Goal: Task Accomplishment & Management: Use online tool/utility

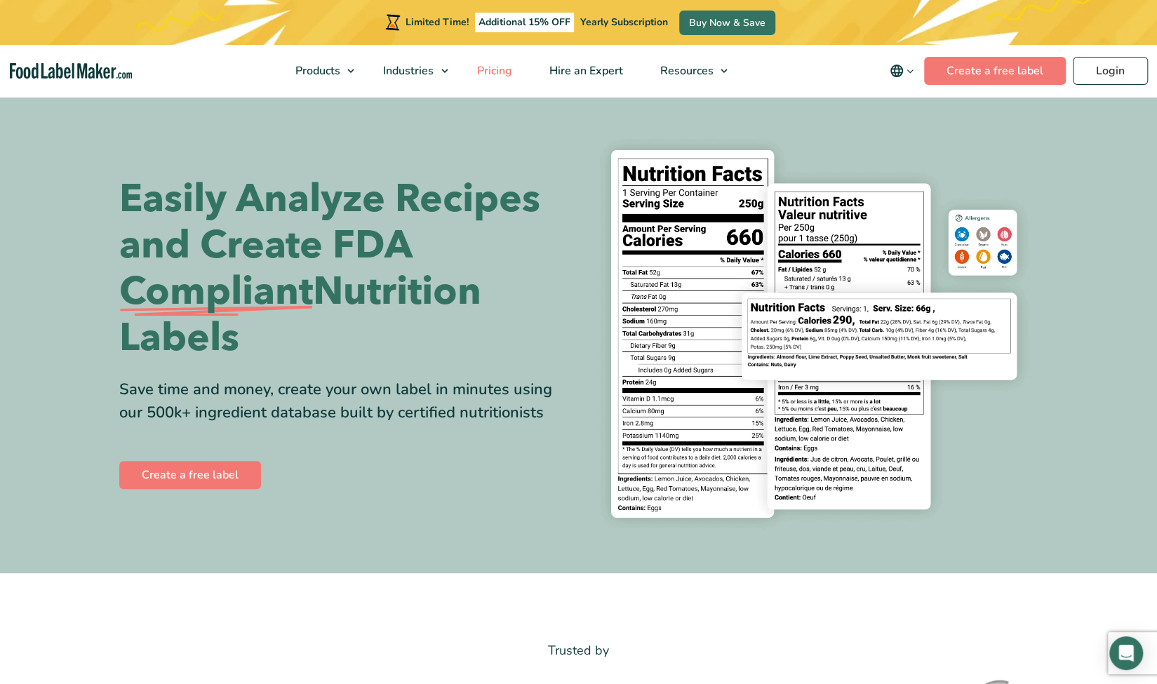
click at [493, 67] on span "Pricing" at bounding box center [492, 70] width 41 height 15
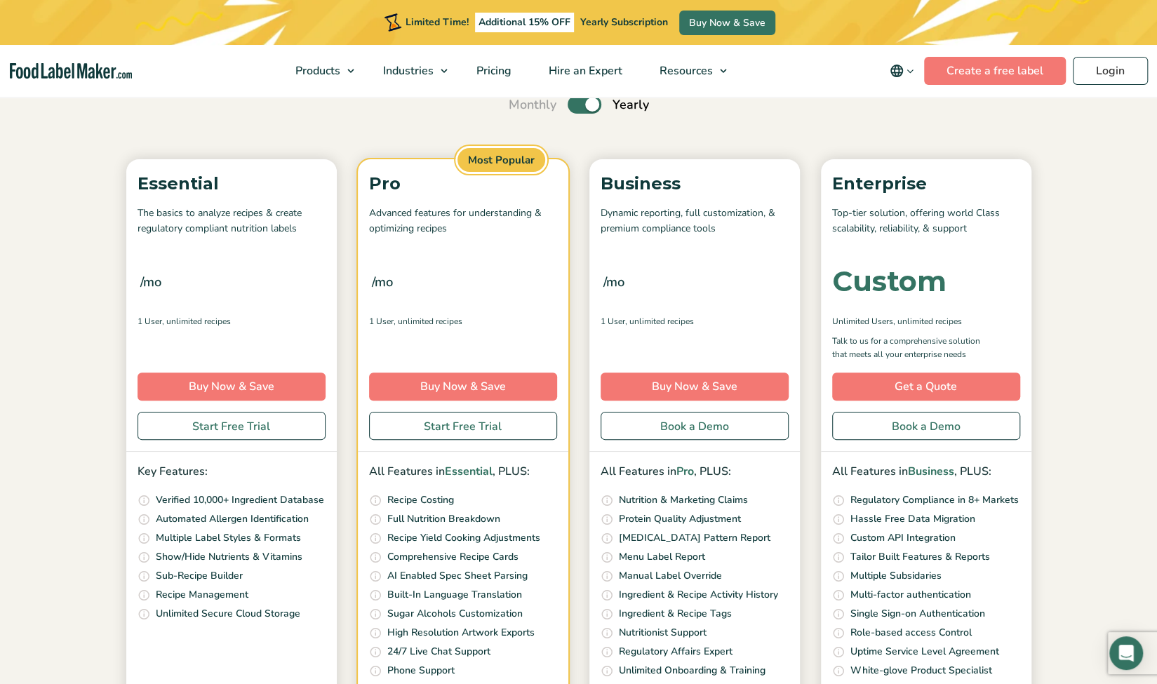
scroll to position [140, 0]
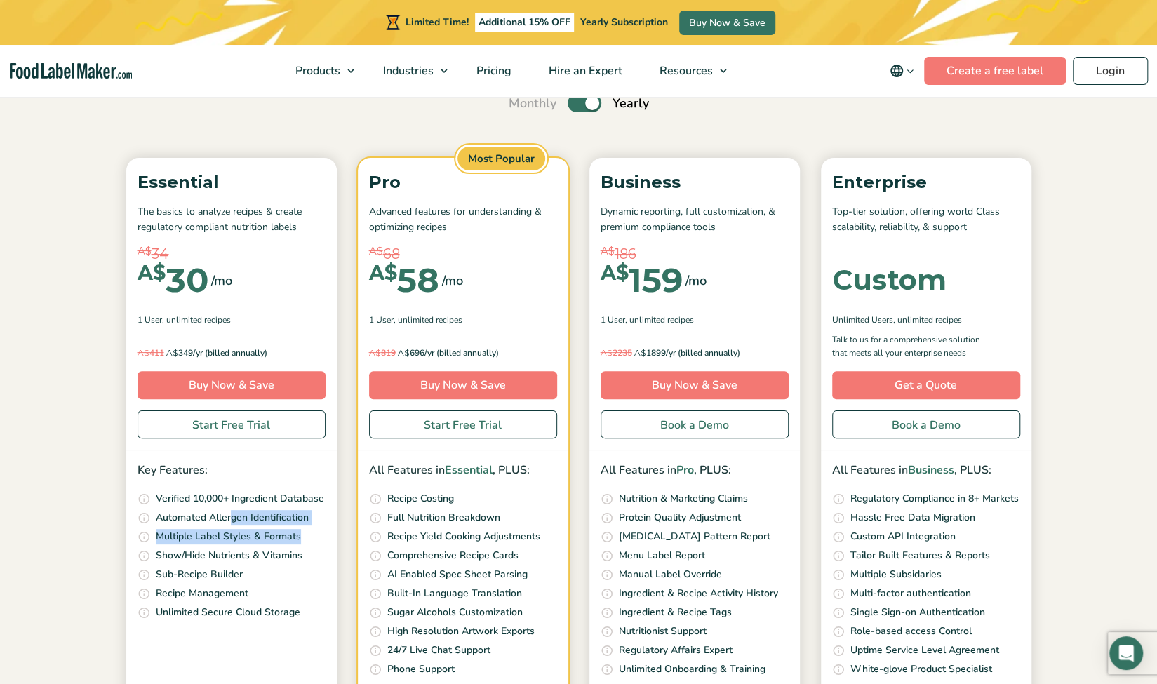
drag, startPoint x: 231, startPoint y: 516, endPoint x: 331, endPoint y: 542, distance: 103.8
click at [331, 542] on div "Key Features: Access our ever growing ingredients database that is continuously…" at bounding box center [231, 541] width 210 height 182
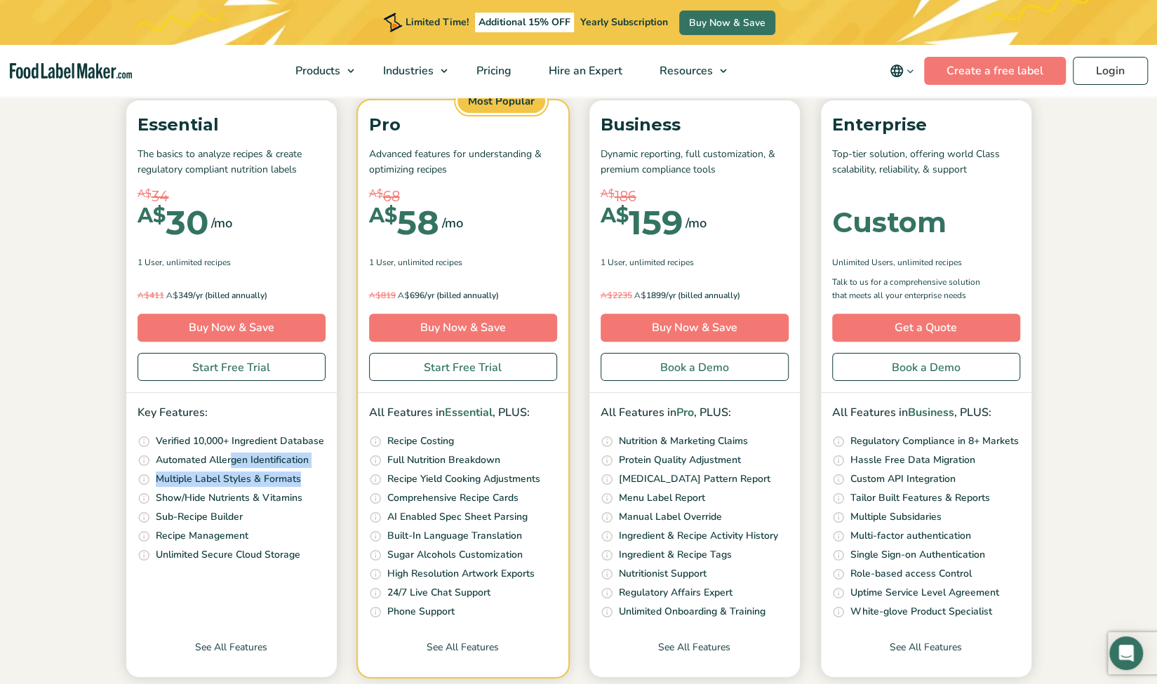
scroll to position [210, 0]
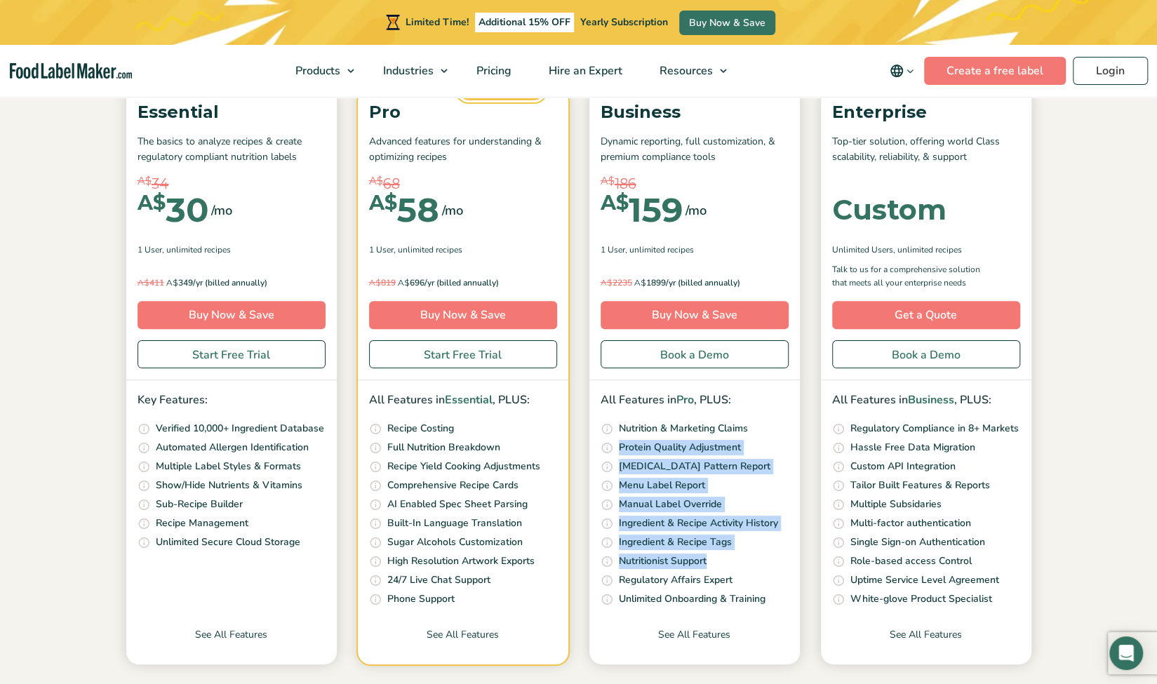
drag, startPoint x: 710, startPoint y: 555, endPoint x: 600, endPoint y: 433, distance: 164.9
click at [619, 442] on ul "Our unique nutrition algorithm scans your recipe and suggests possible Nutritio…" at bounding box center [694, 514] width 188 height 187
click at [437, 635] on link "See All Features" at bounding box center [463, 645] width 210 height 37
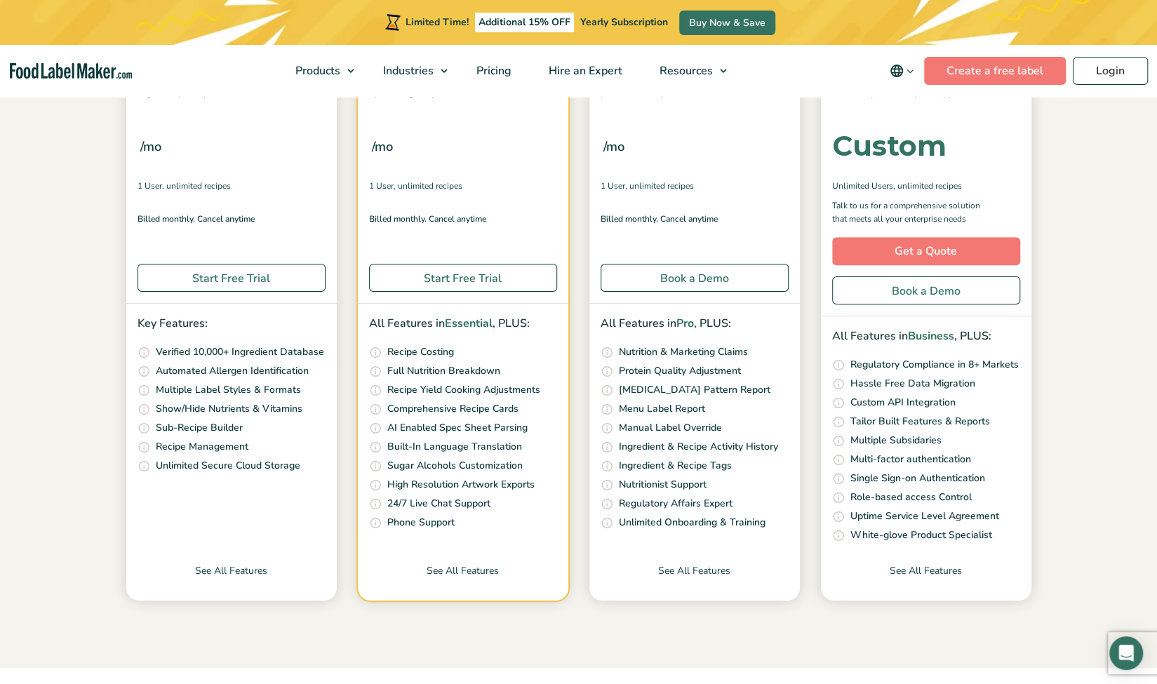
scroll to position [281, 0]
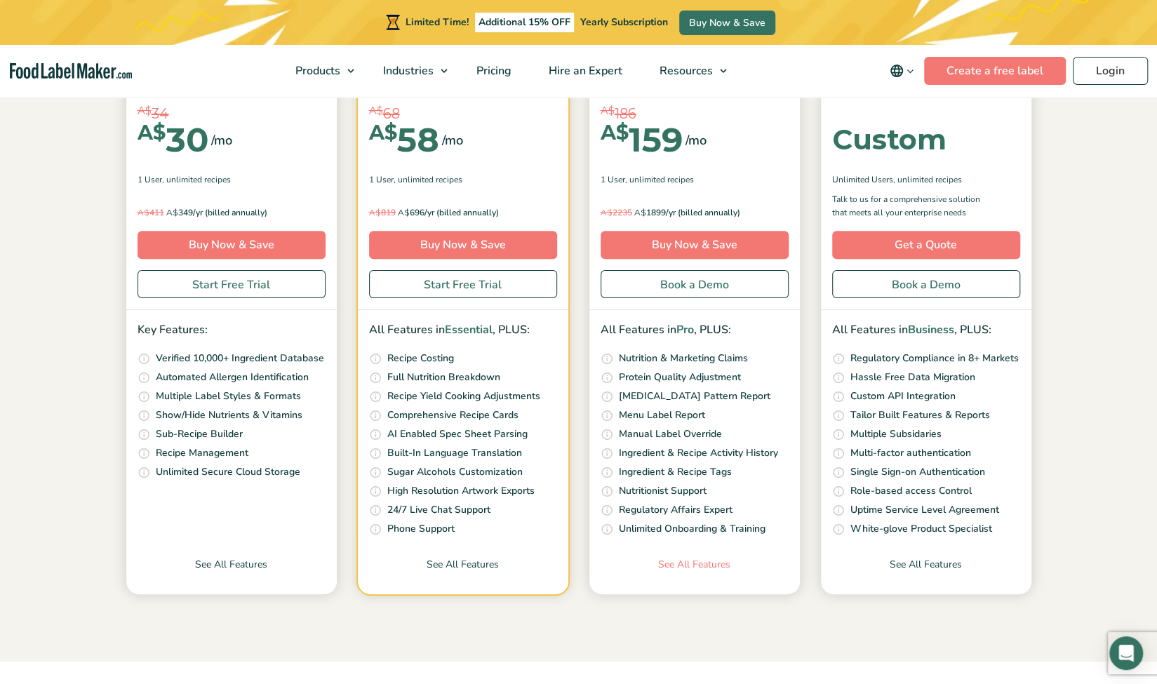
click at [705, 567] on link "See All Features" at bounding box center [694, 575] width 210 height 37
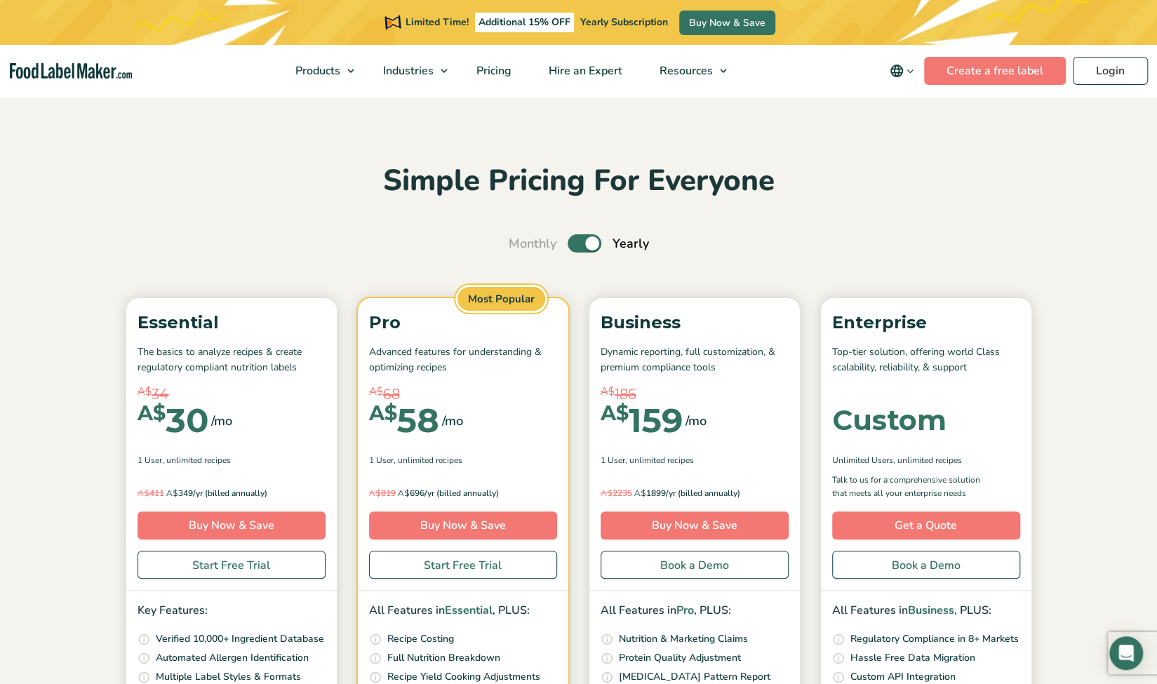
click at [579, 249] on label "Toggle" at bounding box center [584, 243] width 34 height 18
click at [520, 248] on input "Toggle" at bounding box center [515, 243] width 9 height 9
checkbox input "false"
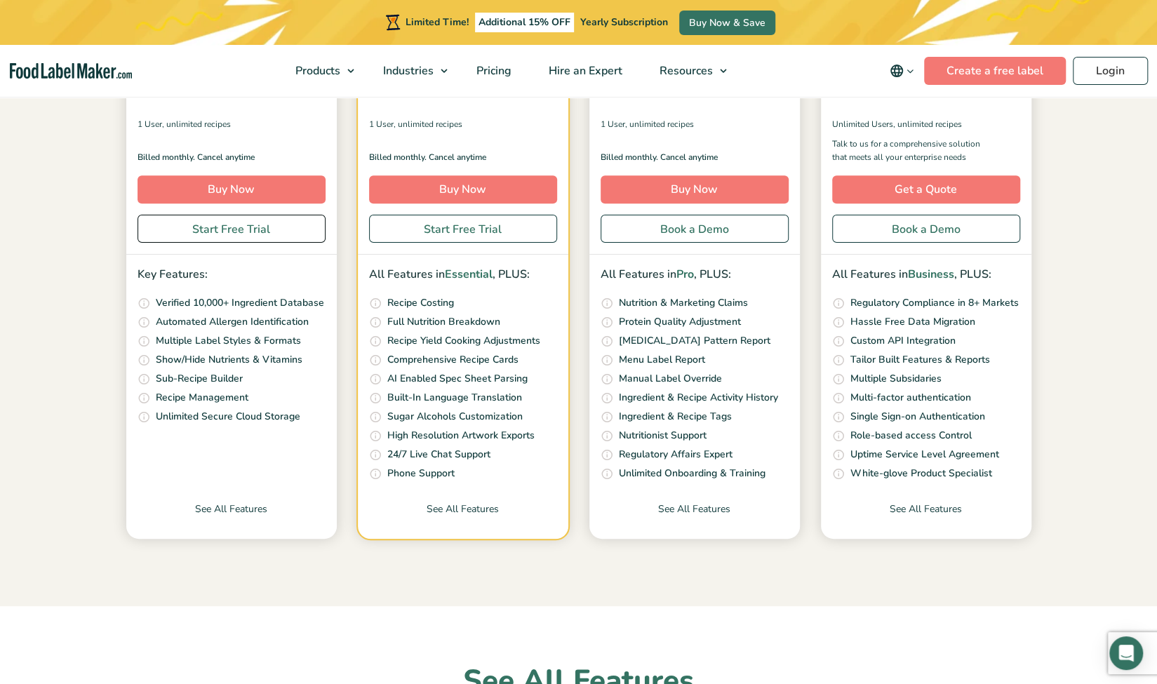
scroll to position [421, 0]
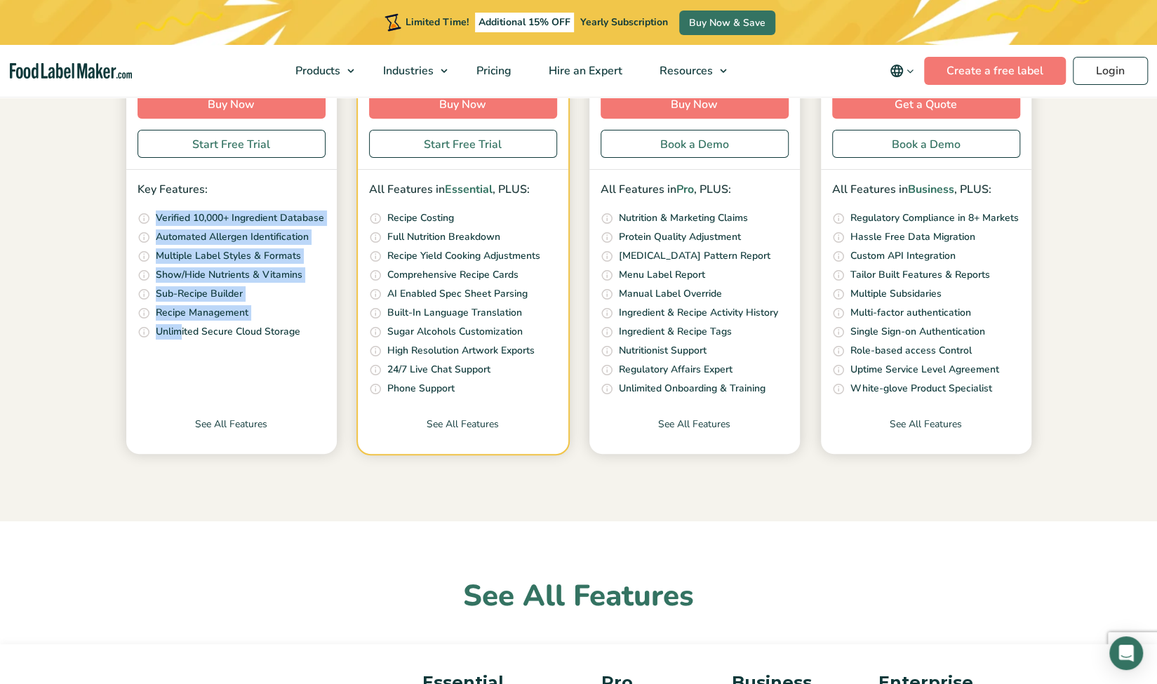
drag, startPoint x: 178, startPoint y: 334, endPoint x: 158, endPoint y: 226, distance: 109.9
click at [158, 226] on ul "Access our ever growing ingredients database that is continuously reviewed and …" at bounding box center [231, 275] width 188 height 130
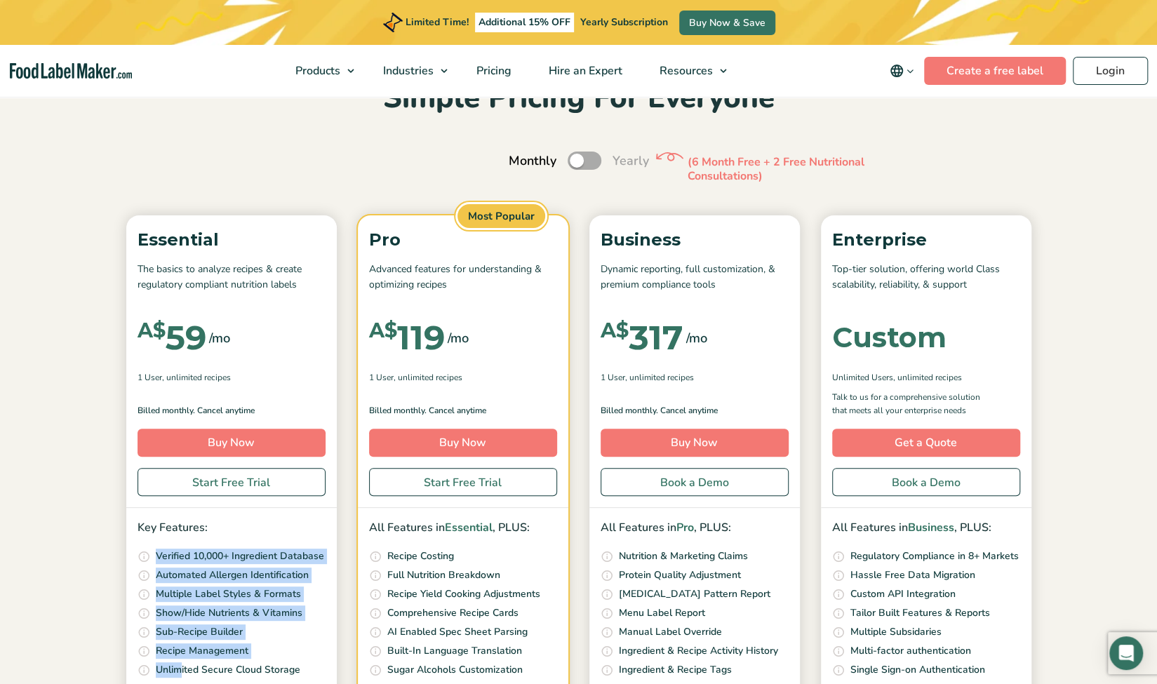
scroll to position [0, 0]
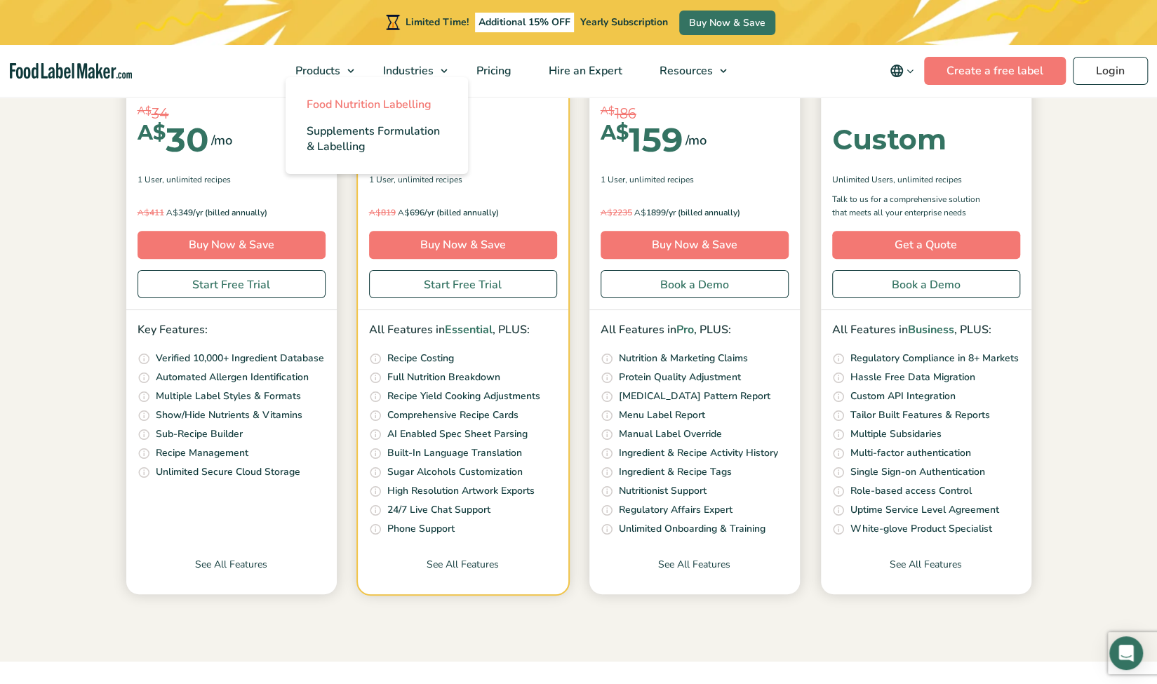
click at [329, 100] on span "Food Nutrition Labelling" at bounding box center [368, 104] width 125 height 15
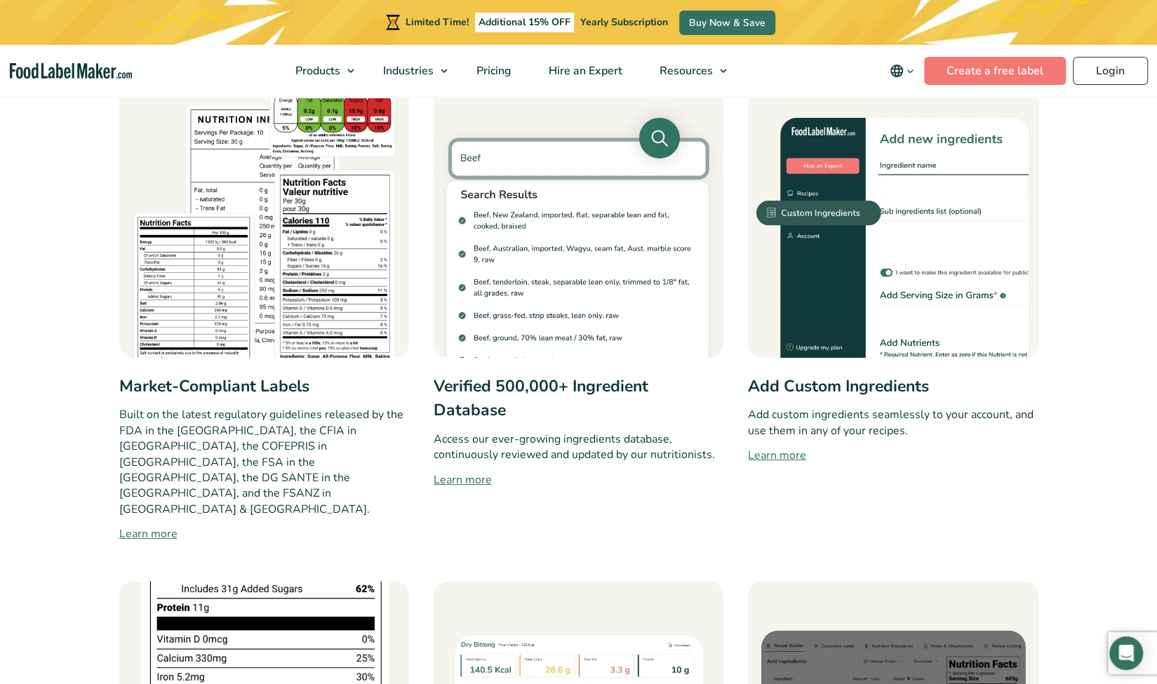
click at [323, 252] on img at bounding box center [264, 213] width 290 height 290
click at [163, 525] on link "Learn more" at bounding box center [264, 533] width 290 height 17
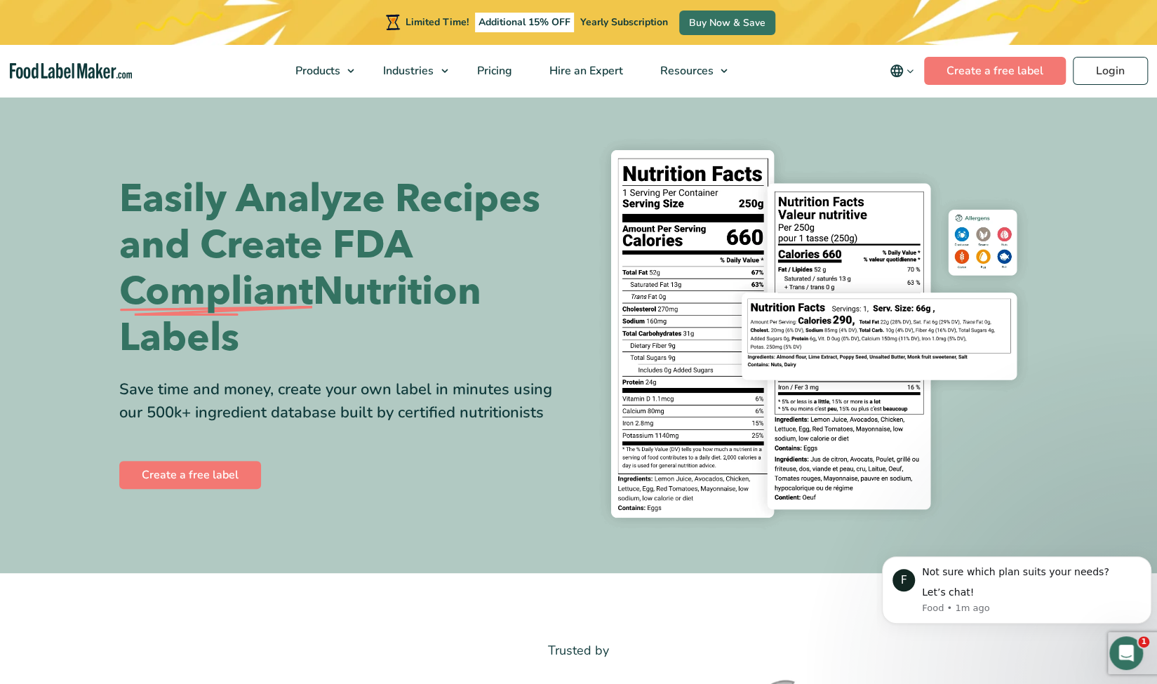
drag, startPoint x: 125, startPoint y: 285, endPoint x: 173, endPoint y: 311, distance: 54.0
click at [274, 342] on h1 "Easily Analyze Recipes and Create FDA Compliant Nutrition Labels" at bounding box center [343, 268] width 449 height 185
copy h1 "Compliant Nutrition Labels"
click at [849, 503] on img at bounding box center [813, 333] width 449 height 411
click at [969, 615] on div "F Not sure which plan suits your needs? Let’s chat! Food • 2m ago" at bounding box center [1016, 589] width 269 height 67
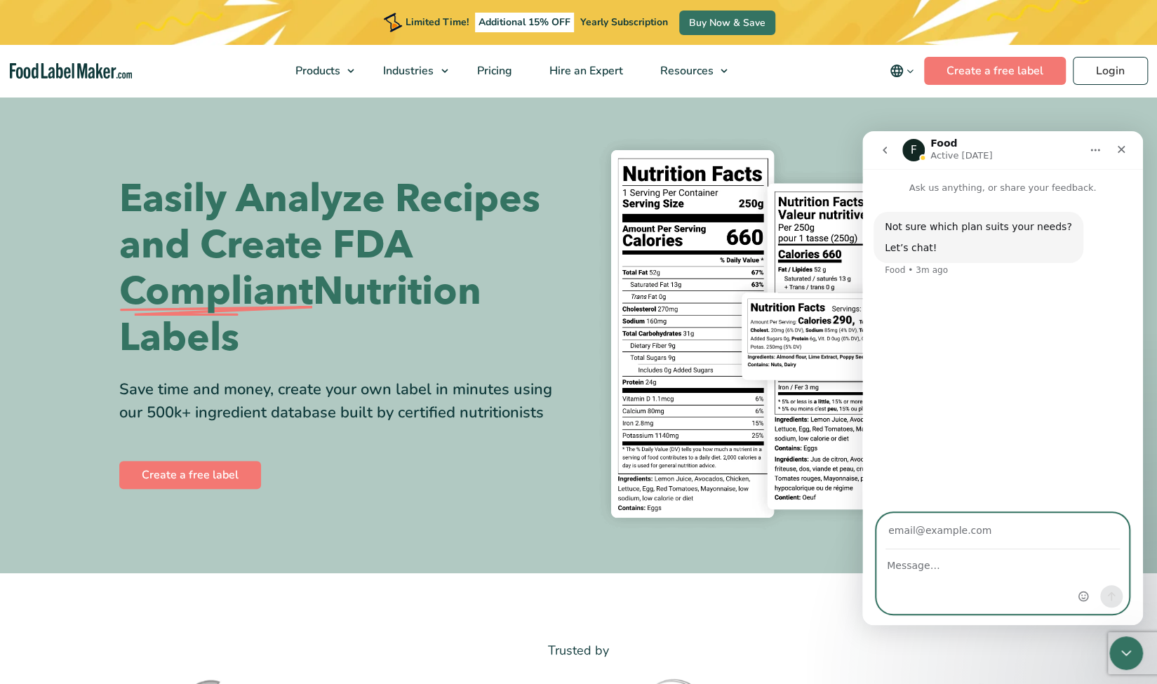
click at [938, 572] on textarea "Message…" at bounding box center [1002, 562] width 251 height 24
type textarea "v"
type textarea "hi, do you do multi-country compliant labels?"
click at [964, 538] on input "Your email" at bounding box center [1002, 531] width 234 height 36
type input "[EMAIL_ADDRESS][DOMAIN_NAME]"
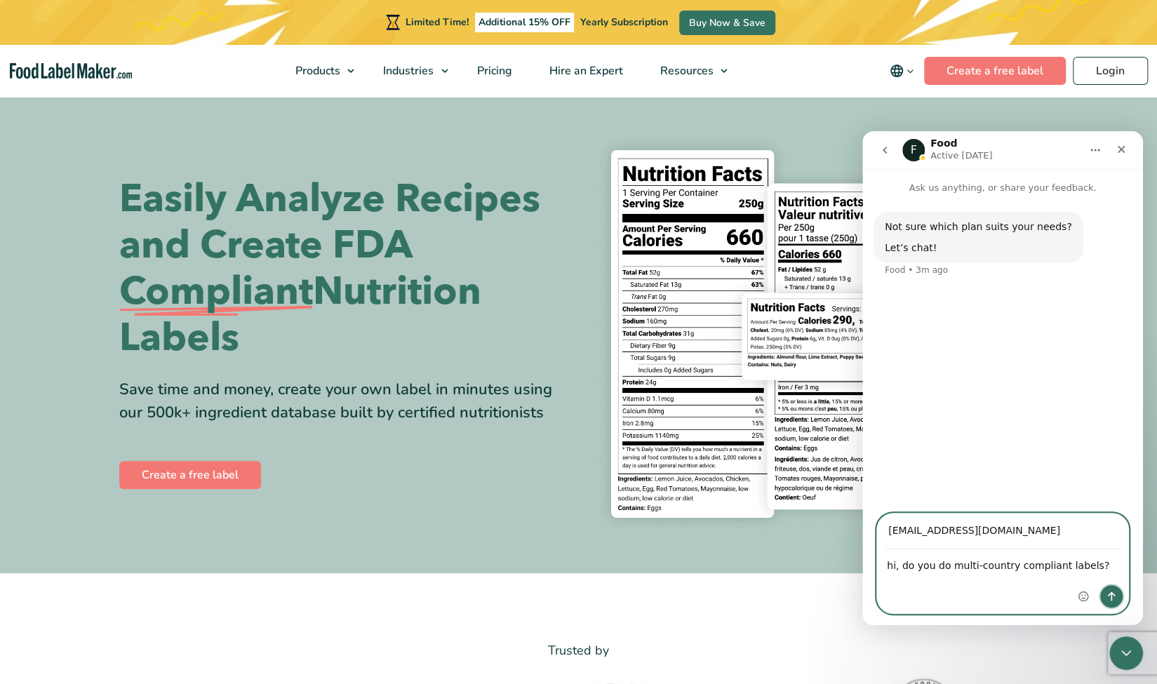
click at [1117, 601] on button "Send a message…" at bounding box center [1111, 596] width 22 height 22
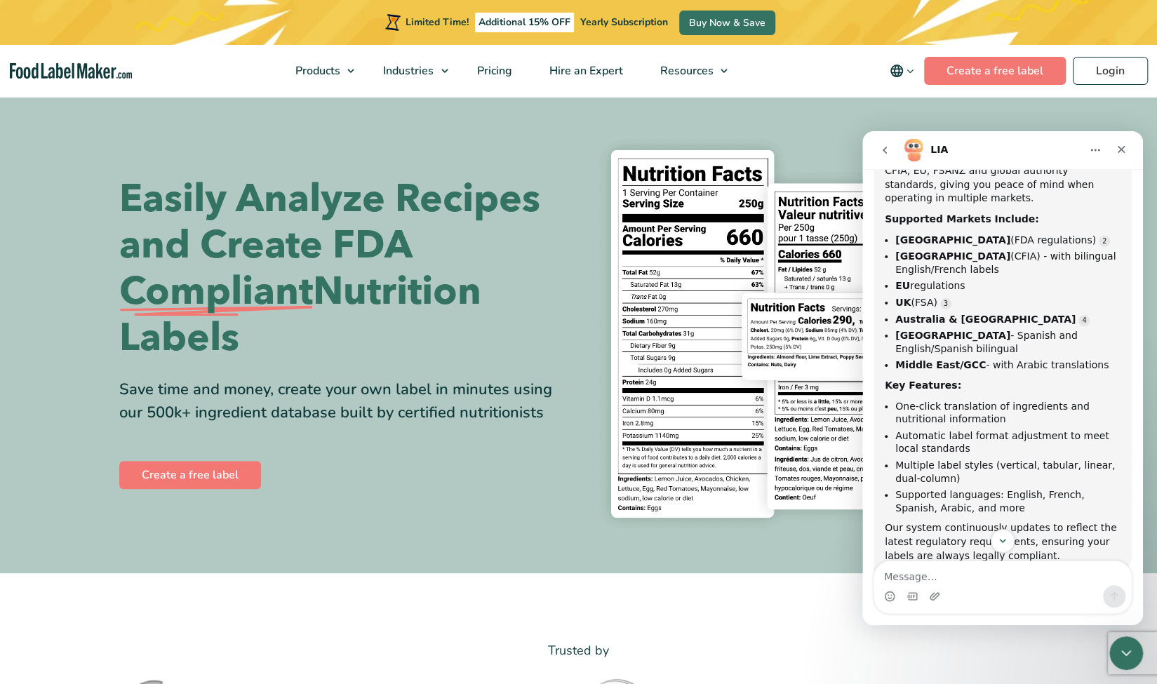
scroll to position [281, 0]
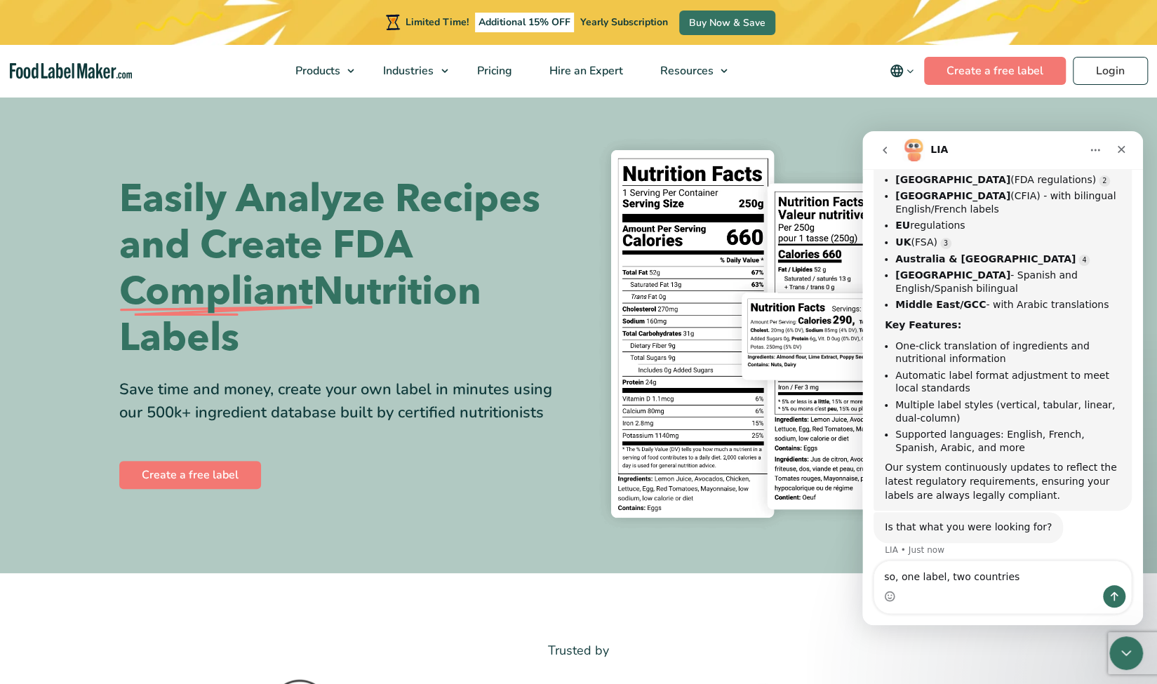
type textarea "so, one label, two countries?"
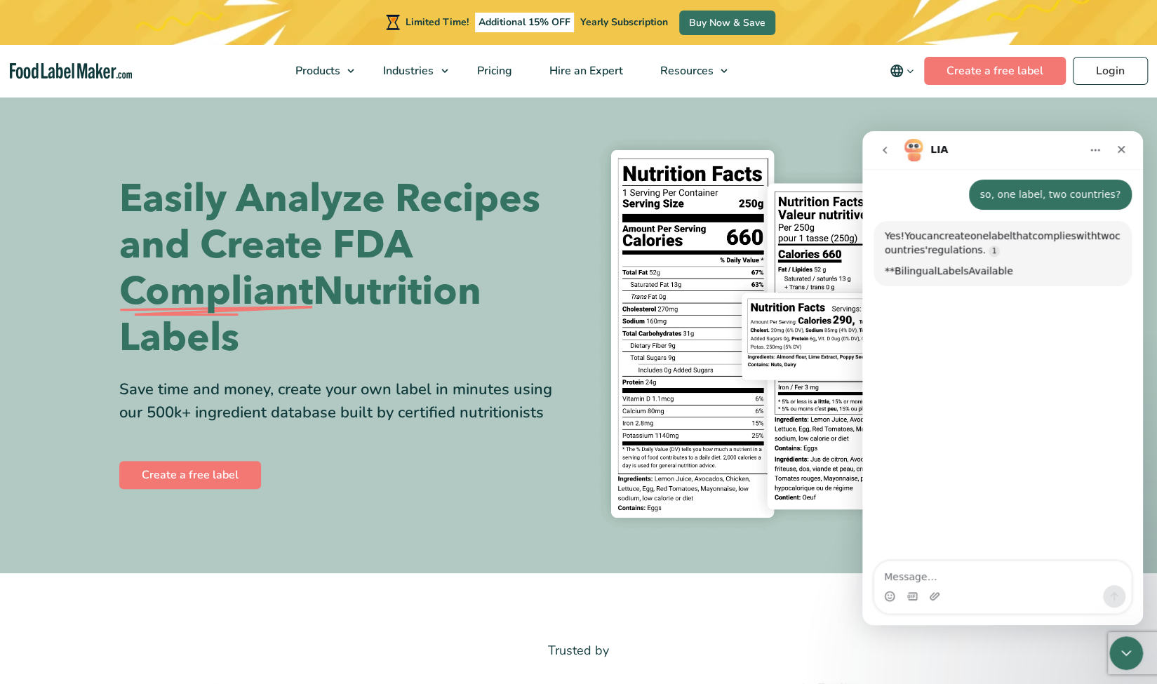
scroll to position [658, 0]
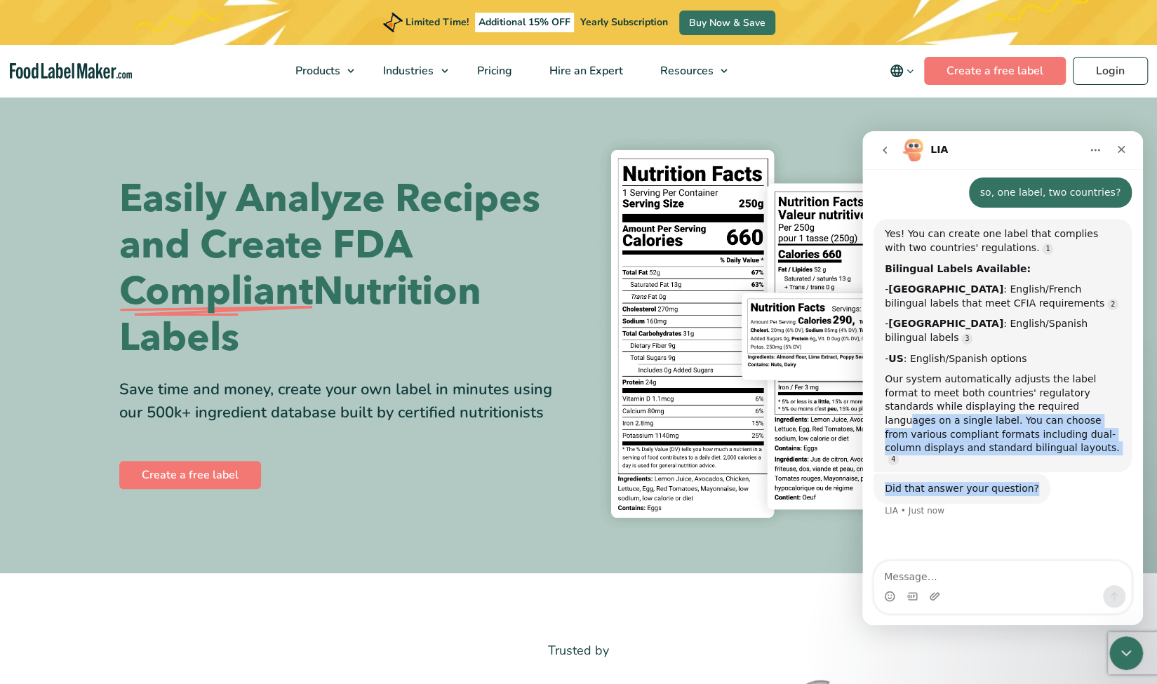
drag, startPoint x: 1009, startPoint y: 380, endPoint x: 1018, endPoint y: 503, distance: 123.0
click at [1018, 503] on div "Not sure which plan suits your needs? Let’s chat! Food • 4m ago hi, do you do m…" at bounding box center [1002, 49] width 281 height 1026
click at [1008, 421] on div "Our system automatically adjusts the label format to meet both countries' regul…" at bounding box center [1002, 417] width 236 height 91
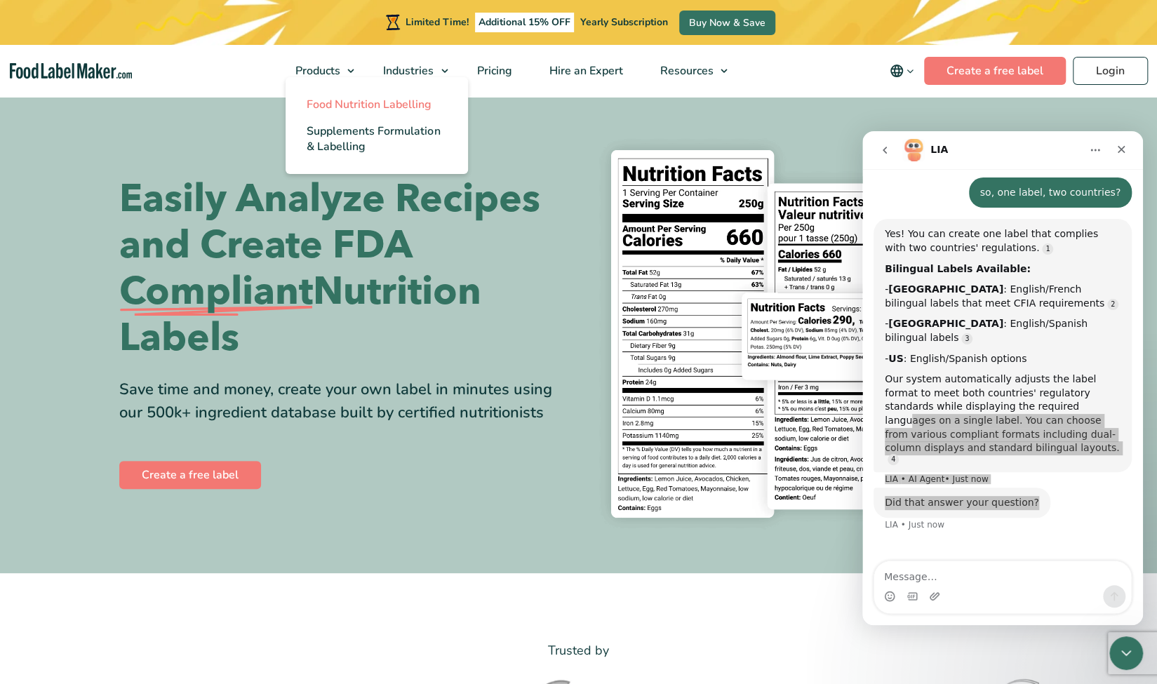
click at [321, 106] on span "Food Nutrition Labelling" at bounding box center [368, 104] width 125 height 15
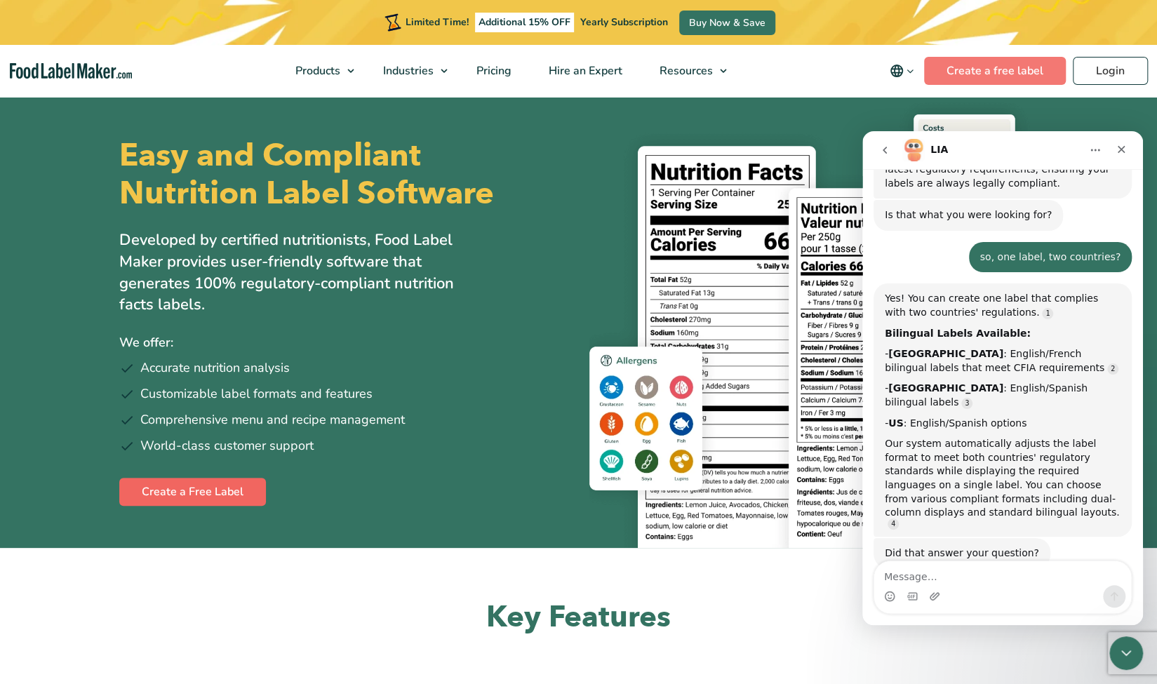
scroll to position [595, 0]
click at [216, 483] on link "Create a Free Label" at bounding box center [192, 492] width 147 height 28
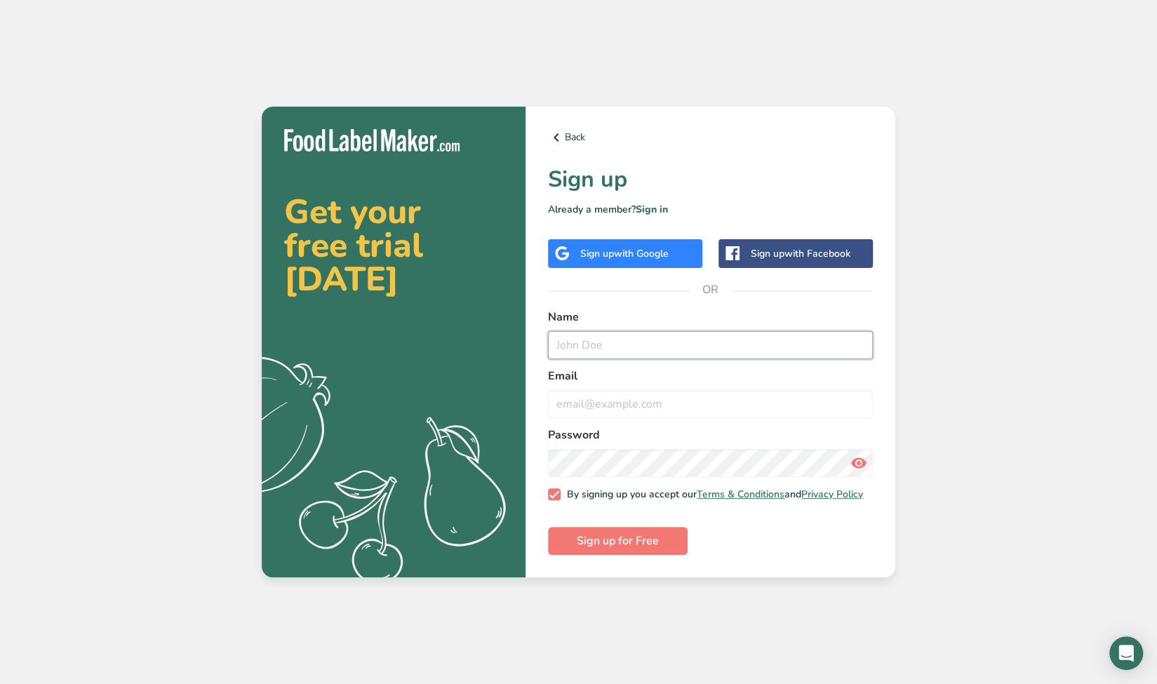
click at [586, 346] on input "text" at bounding box center [710, 345] width 325 height 28
click at [623, 345] on input "text" at bounding box center [710, 345] width 325 height 28
type input "[PERSON_NAME]"
type input "[EMAIL_ADDRESS][DOMAIN_NAME]"
click at [850, 459] on icon at bounding box center [858, 462] width 17 height 25
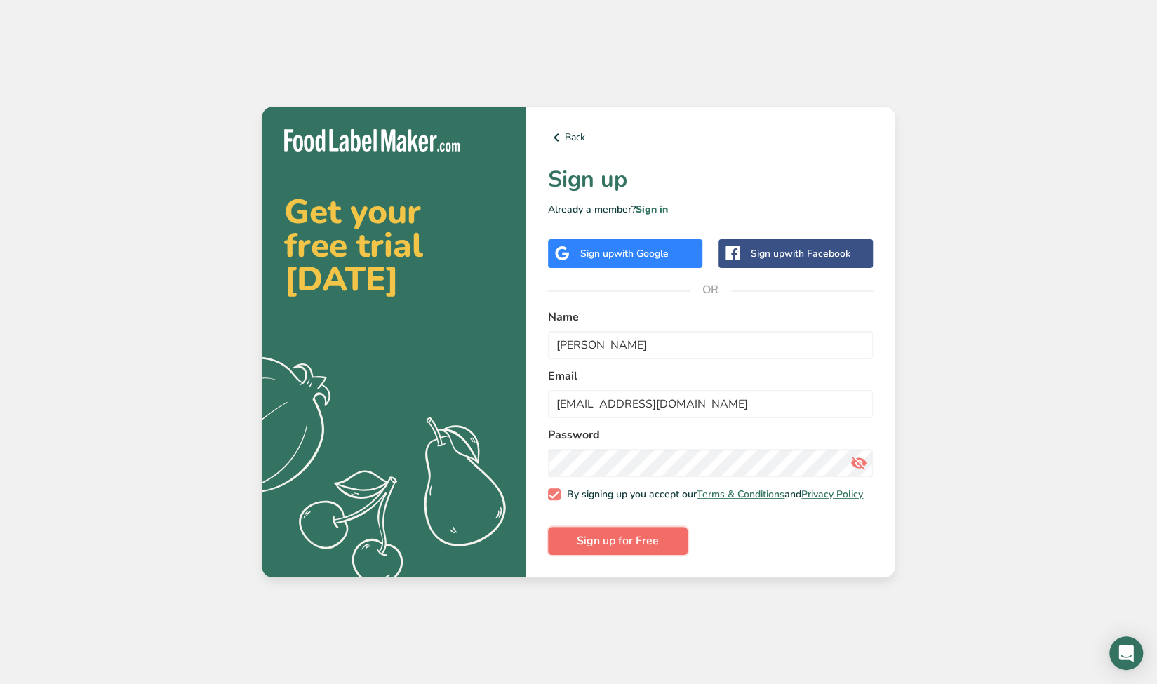
click at [623, 539] on span "Sign up for Free" at bounding box center [618, 540] width 82 height 17
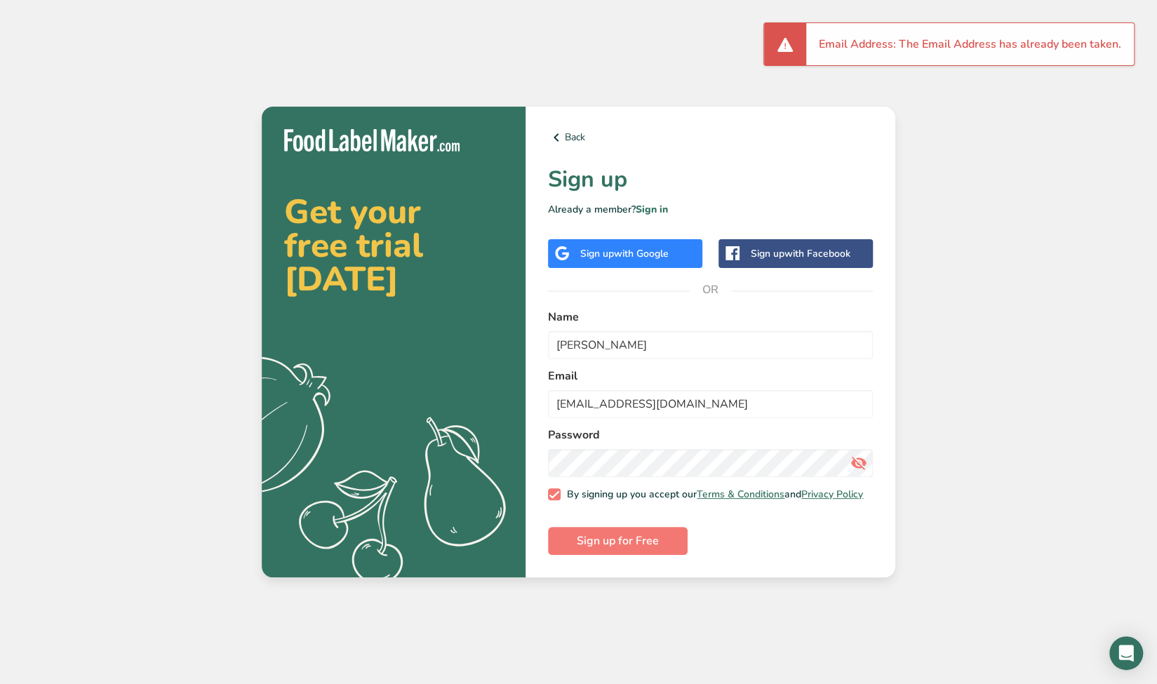
click at [979, 147] on div "Get your free trial today .a{fill:#f5f3ed;} Back Sign up Already a member? Sign…" at bounding box center [578, 342] width 1157 height 684
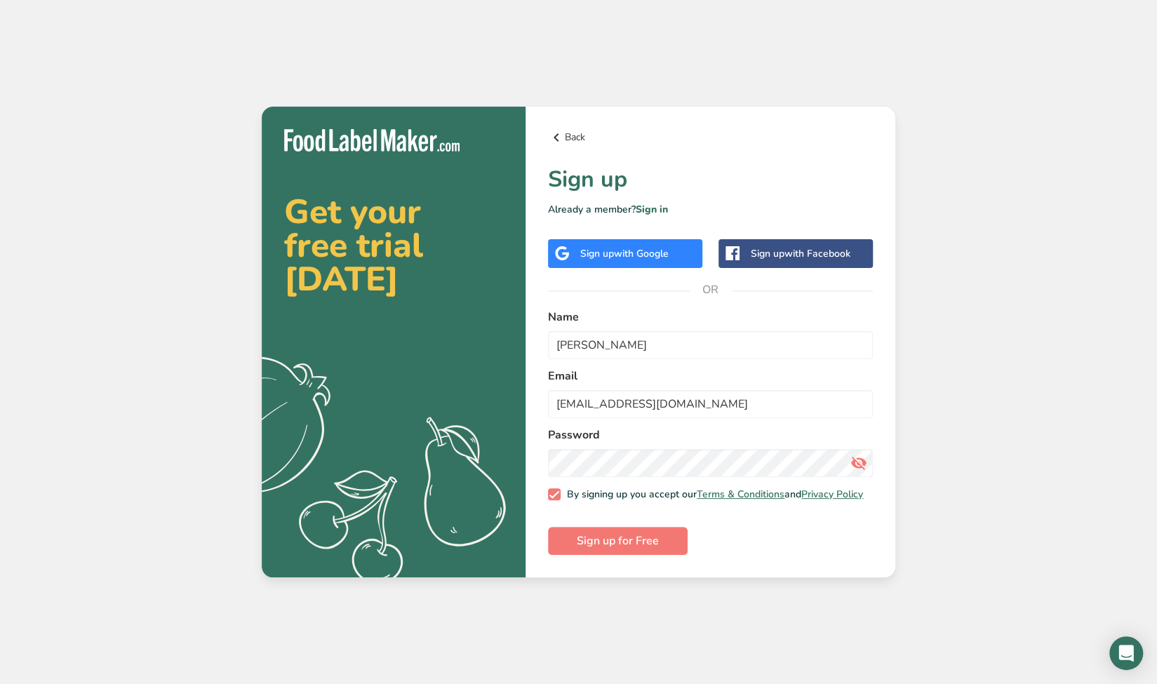
click at [562, 134] on icon at bounding box center [556, 137] width 17 height 25
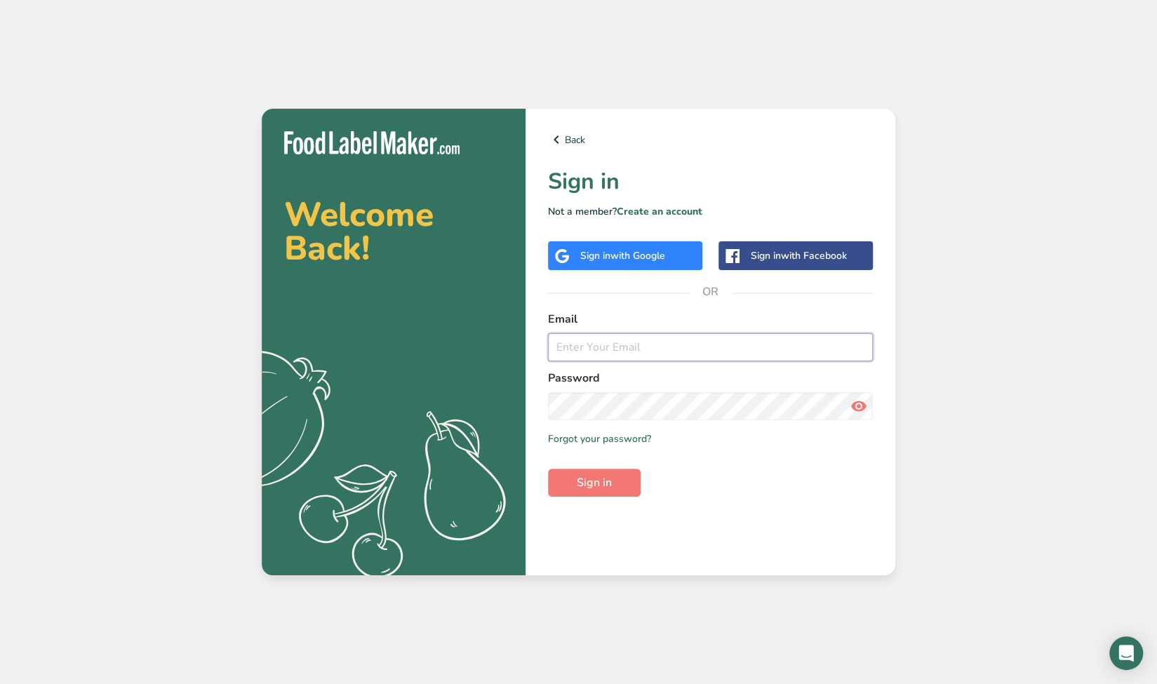
click at [619, 356] on input "email" at bounding box center [710, 347] width 325 height 28
type input "[EMAIL_ADDRESS][DOMAIN_NAME]"
click at [861, 411] on icon at bounding box center [858, 405] width 17 height 25
click at [602, 485] on span "Sign in" at bounding box center [594, 482] width 35 height 17
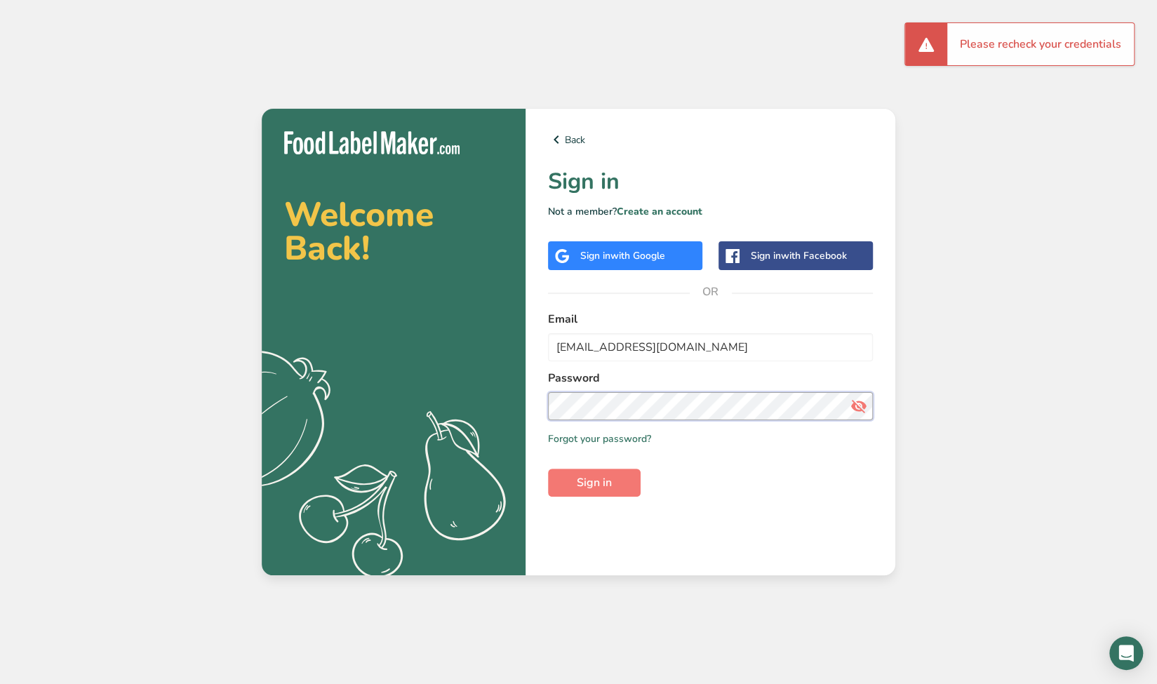
click at [533, 409] on div "Back Sign in Not a member? Create an account Sign in with Google Sign in with F…" at bounding box center [710, 342] width 370 height 466
click at [548, 469] on button "Sign in" at bounding box center [594, 483] width 93 height 28
click at [592, 435] on link "Forgot your password?" at bounding box center [599, 438] width 103 height 15
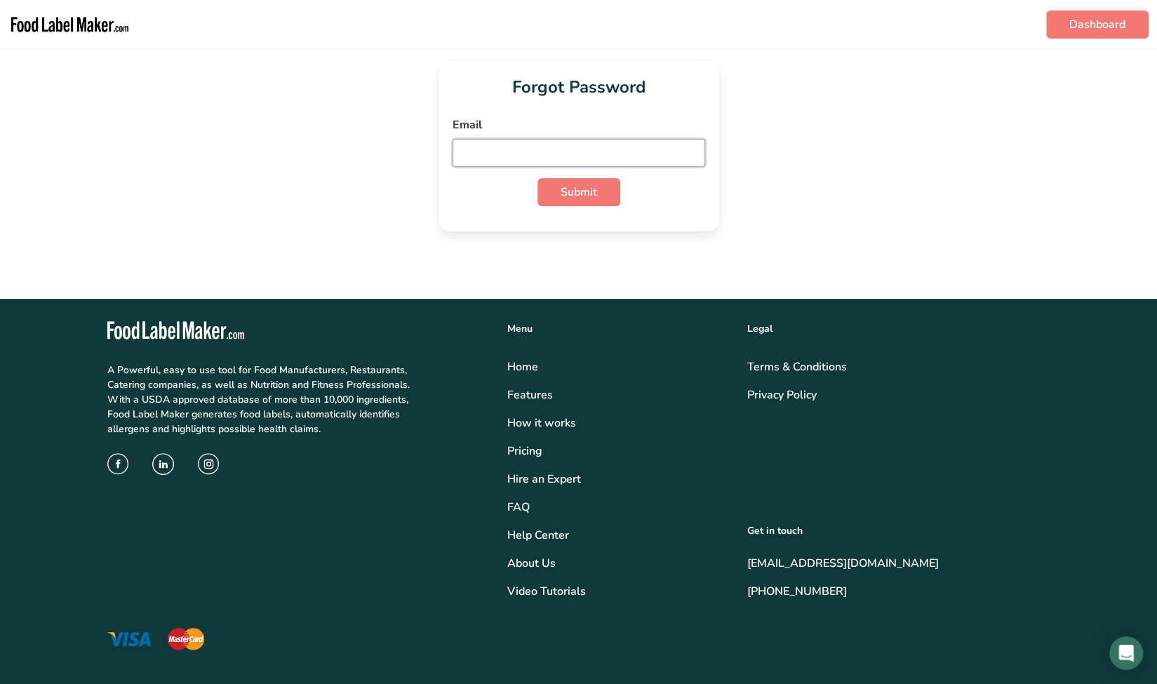
click at [552, 156] on input "email" at bounding box center [578, 153] width 252 height 28
type input "[EMAIL_ADDRESS][DOMAIN_NAME]"
click at [593, 193] on span "Submit" at bounding box center [578, 192] width 36 height 17
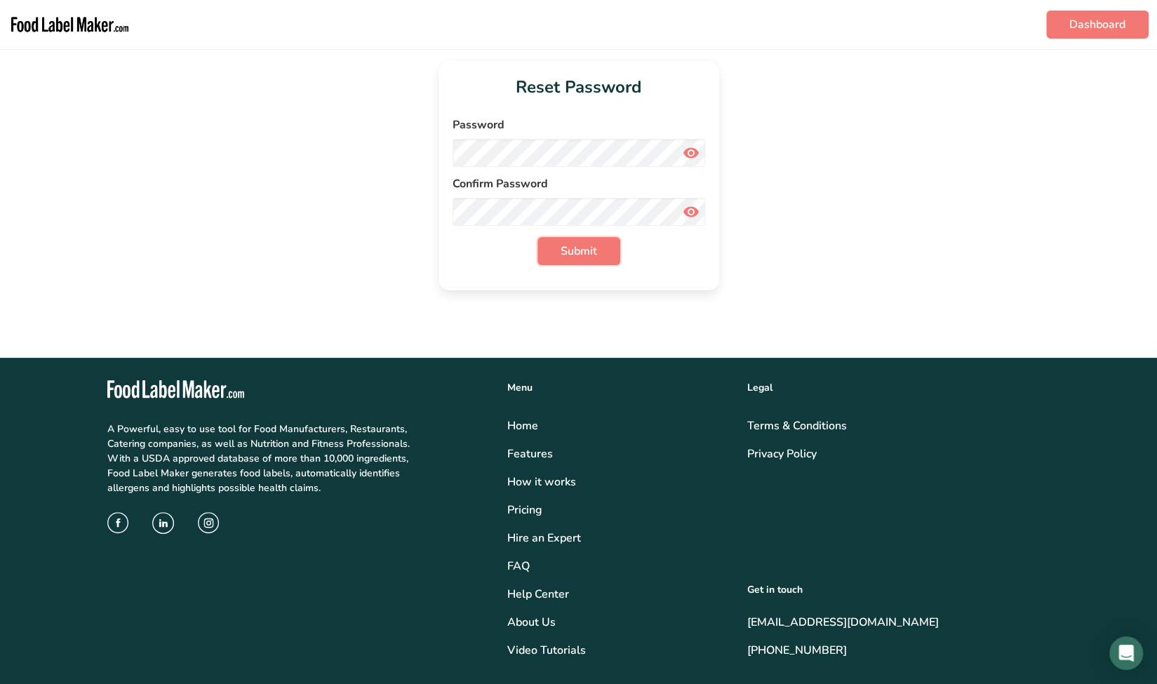
click at [570, 248] on span "Submit" at bounding box center [578, 251] width 36 height 17
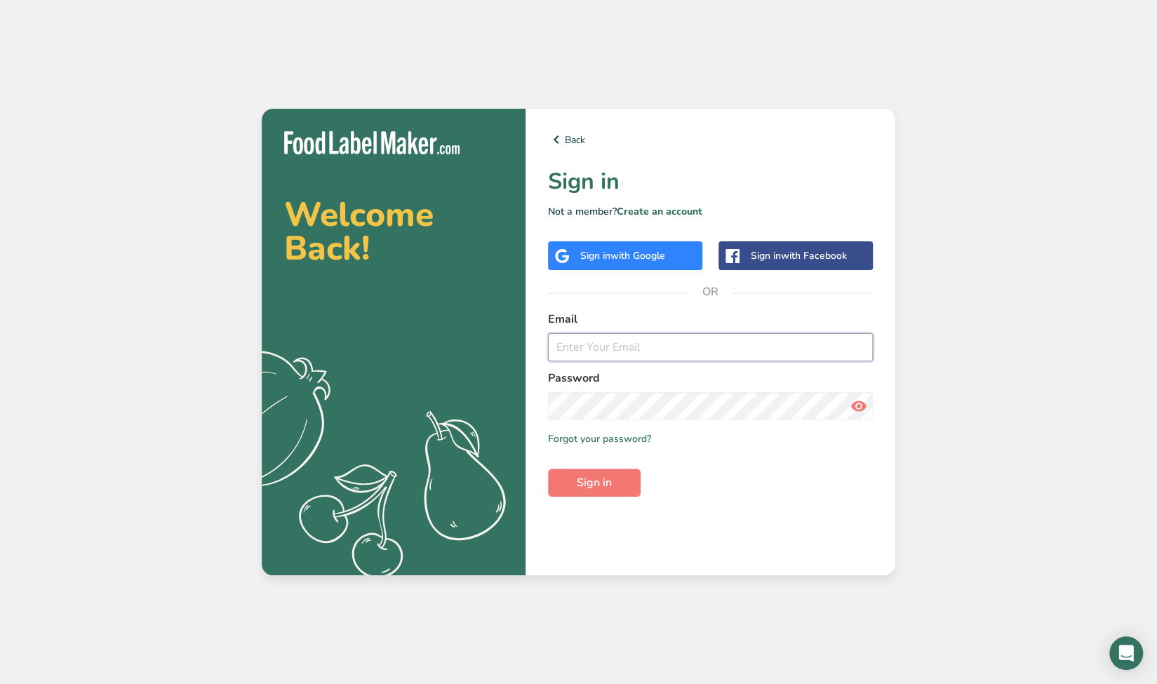
type input "[EMAIL_ADDRESS][DOMAIN_NAME]"
drag, startPoint x: 640, startPoint y: 480, endPoint x: 627, endPoint y: 483, distance: 12.8
click at [634, 482] on form "Email [EMAIL_ADDRESS][DOMAIN_NAME] Password Remember me Forgot your password? S…" at bounding box center [710, 404] width 325 height 186
click at [616, 485] on button "Sign in" at bounding box center [594, 483] width 93 height 28
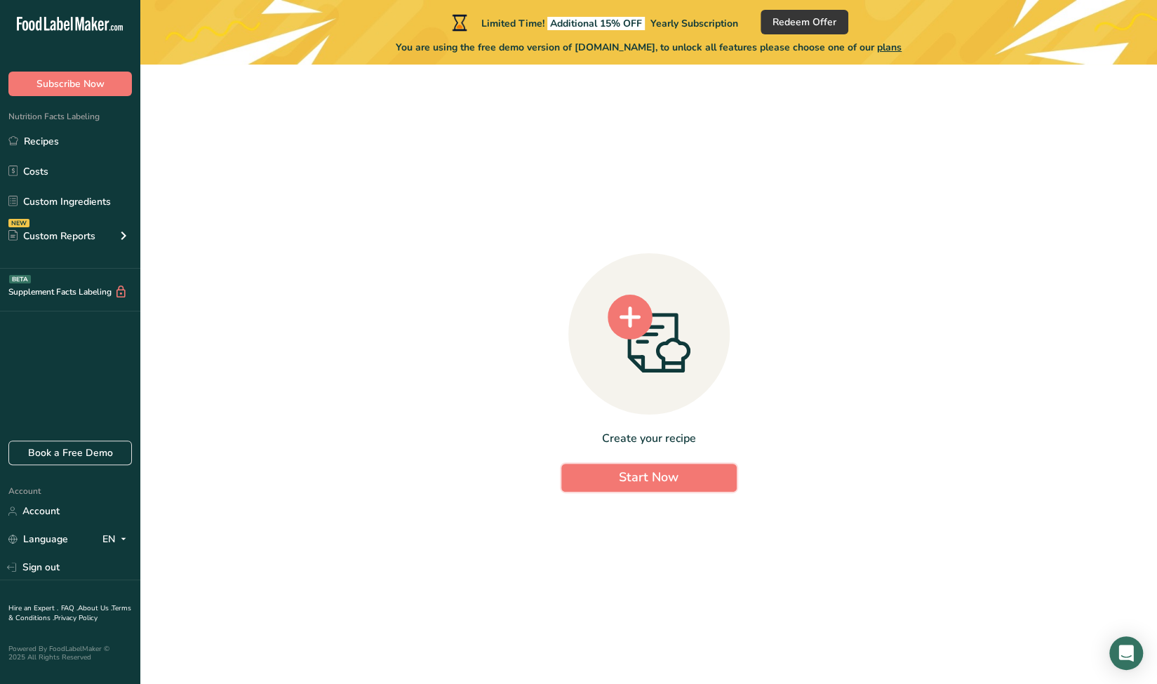
drag, startPoint x: 645, startPoint y: 485, endPoint x: 633, endPoint y: 494, distance: 15.0
click at [645, 485] on span "Start Now" at bounding box center [649, 477] width 60 height 17
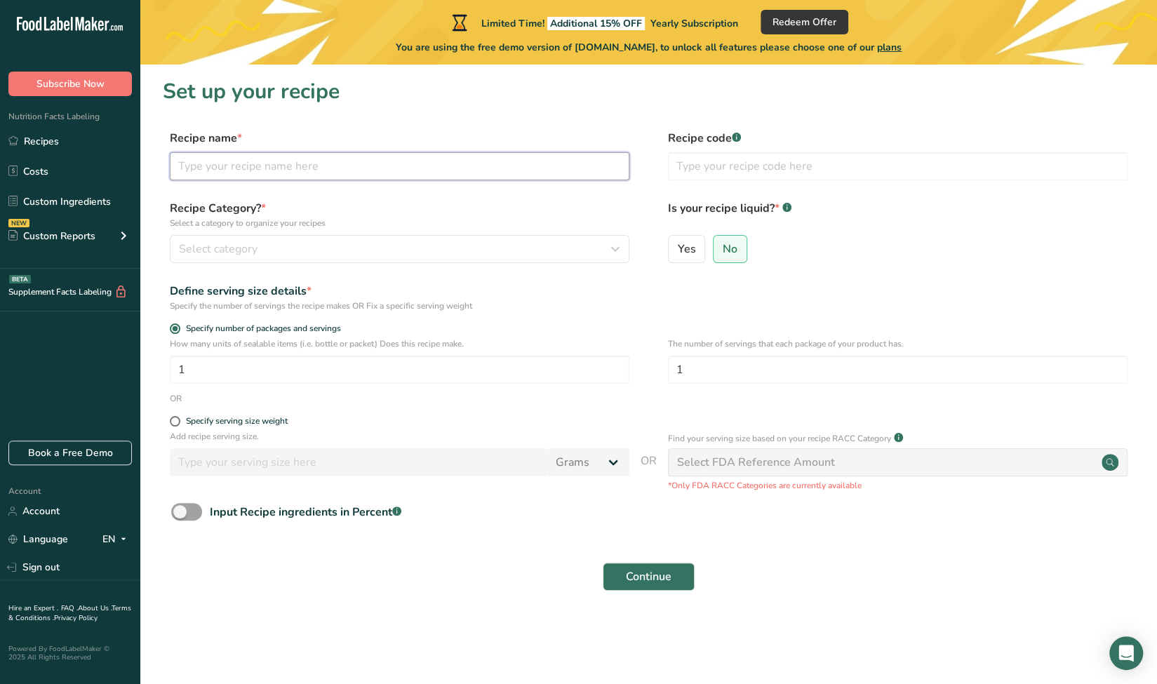
click at [245, 161] on input "text" at bounding box center [399, 166] width 459 height 28
type input "o"
type input "OW"
click at [369, 246] on div "Select category" at bounding box center [395, 249] width 433 height 17
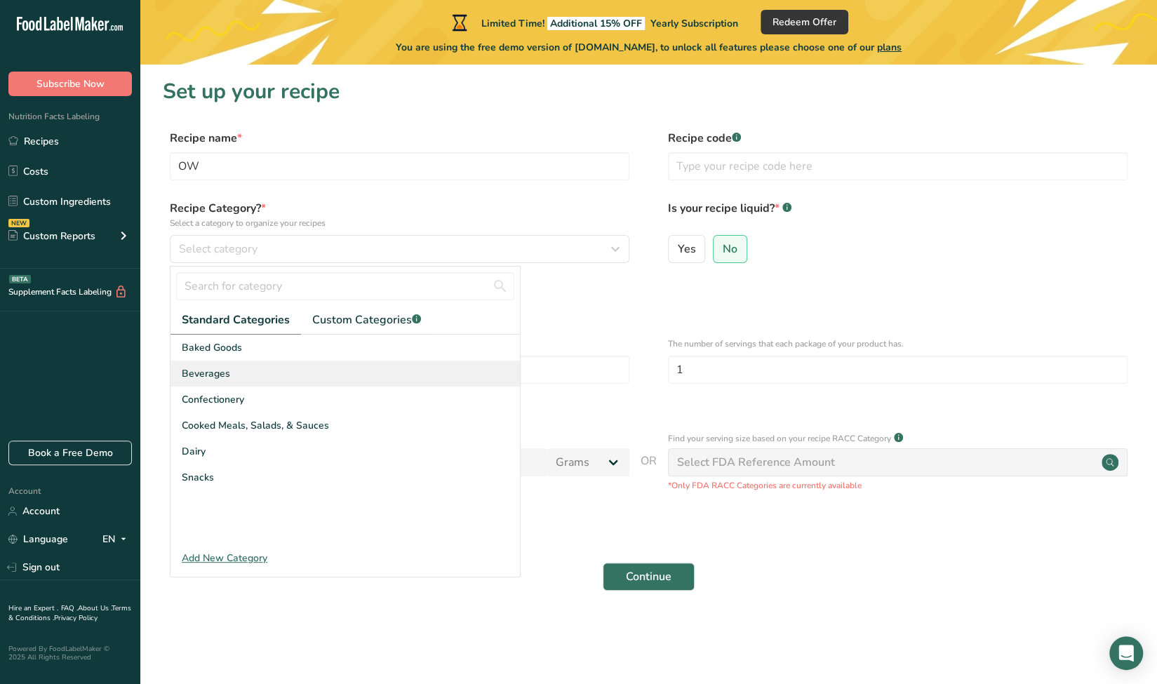
click at [202, 374] on span "Beverages" at bounding box center [206, 373] width 48 height 15
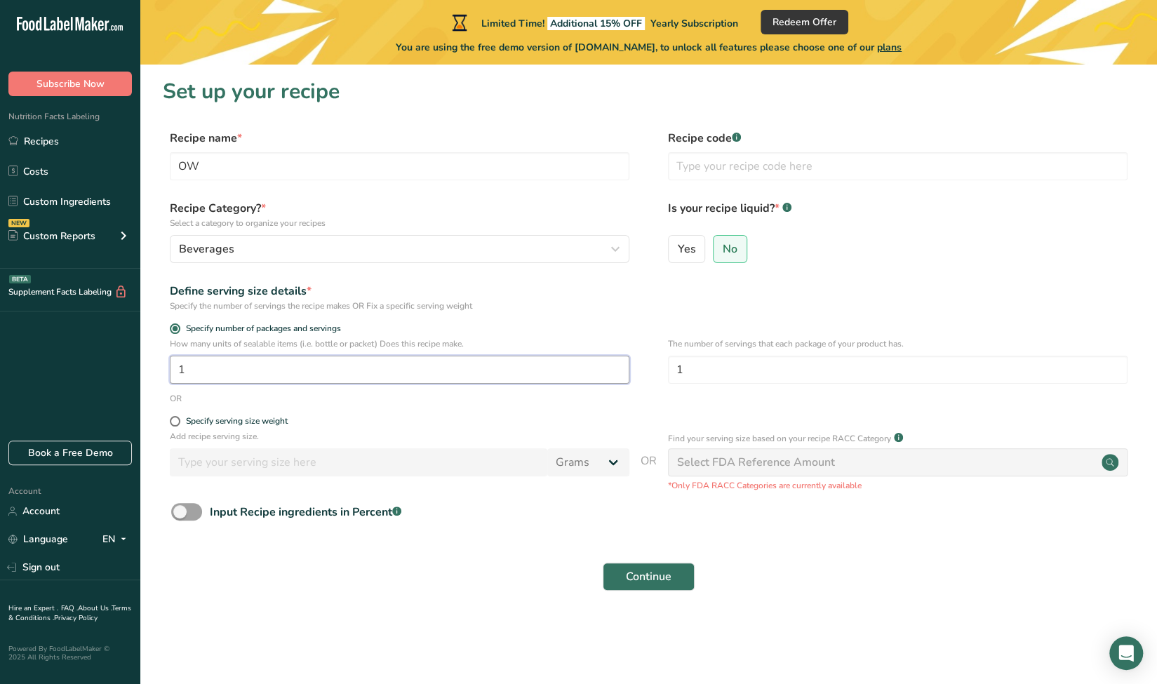
drag, startPoint x: 191, startPoint y: 370, endPoint x: 154, endPoint y: 371, distance: 36.5
click at [156, 371] on section "Set up your recipe Recipe name * OW Recipe code .a-a{fill:#347362;}.b-a{fill:#f…" at bounding box center [648, 343] width 1016 height 557
type input "3"
click at [178, 421] on span at bounding box center [175, 421] width 11 height 11
click at [178, 421] on input "Specify serving size weight" at bounding box center [174, 421] width 9 height 9
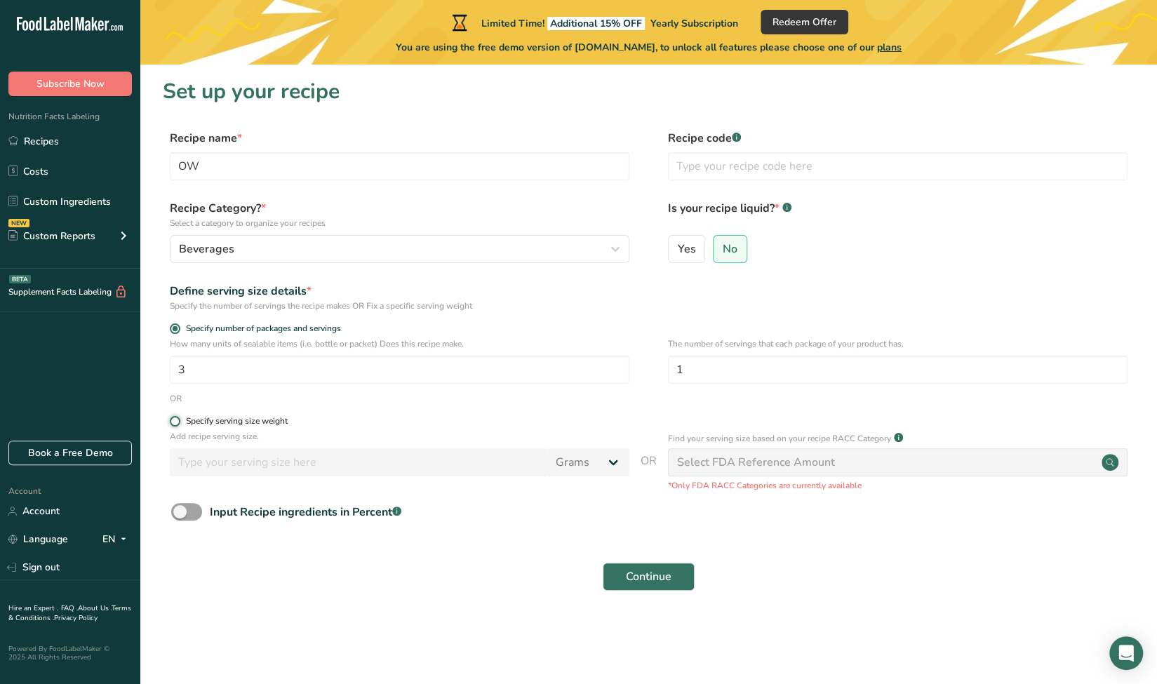
radio input "true"
radio input "false"
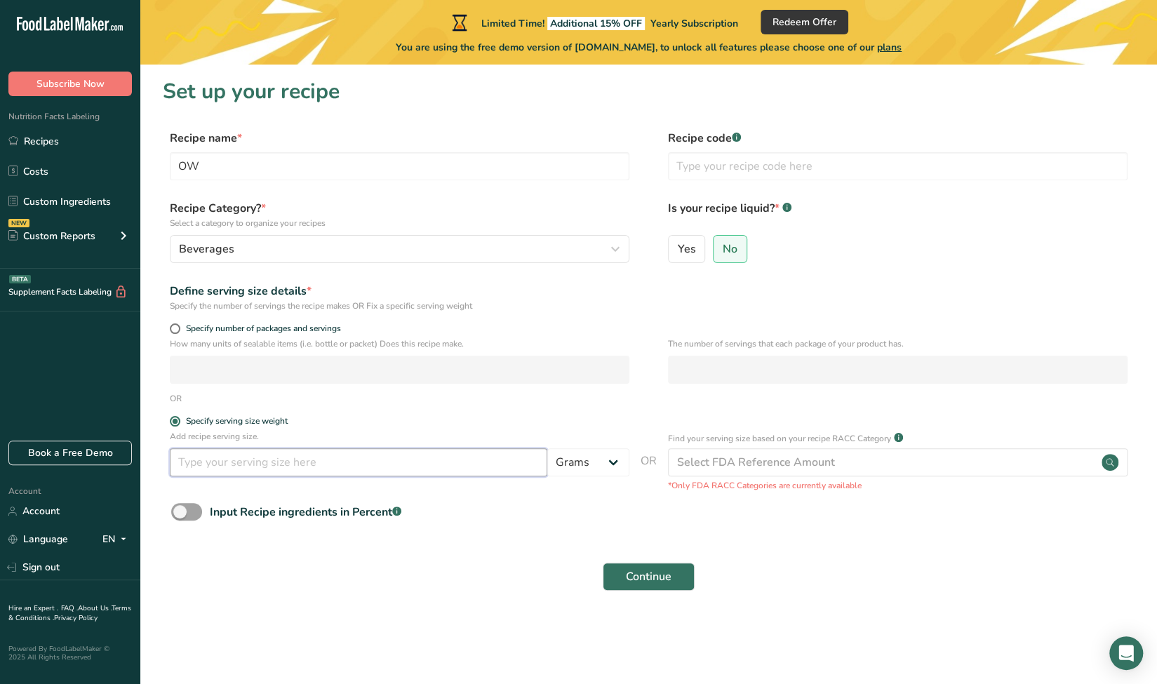
click at [215, 466] on input "number" at bounding box center [358, 462] width 377 height 28
click at [703, 249] on label "Yes" at bounding box center [687, 249] width 38 height 28
click at [678, 249] on input "Yes" at bounding box center [672, 248] width 9 height 9
radio input "true"
radio input "false"
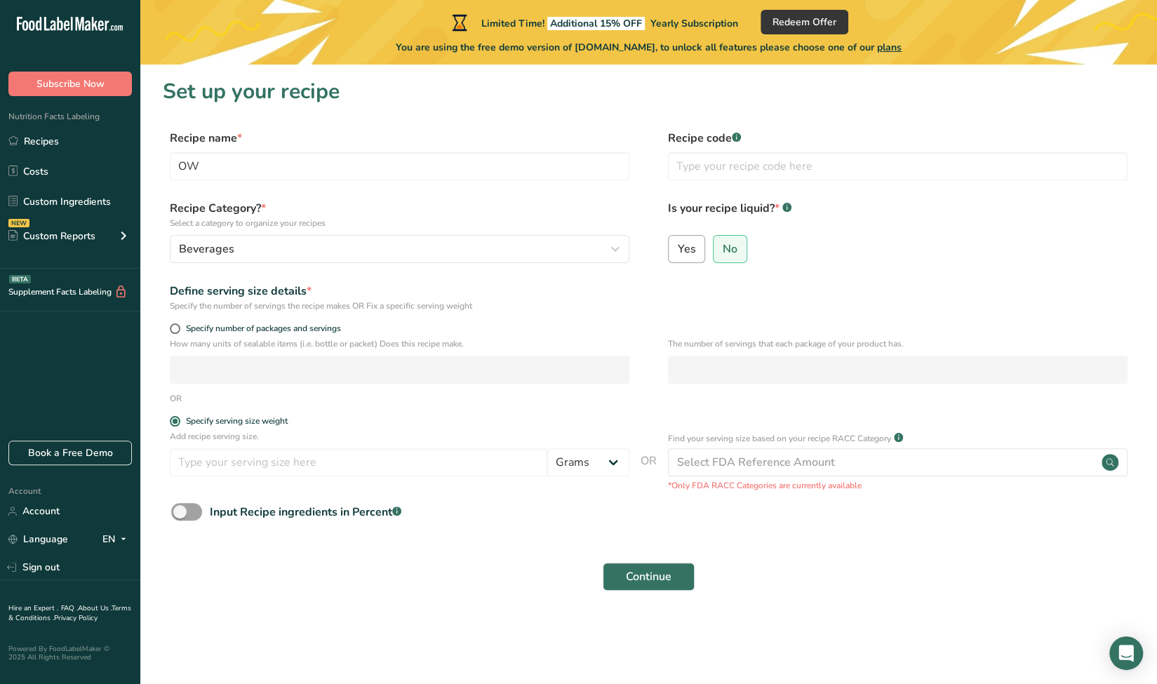
select select "22"
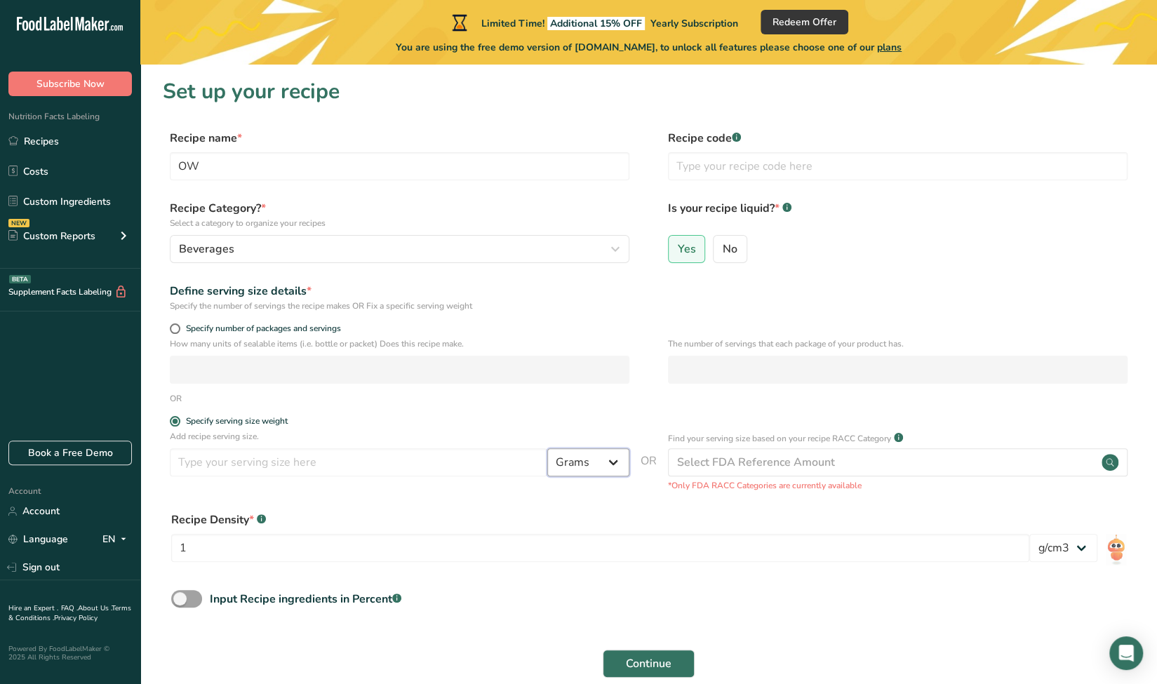
click at [584, 461] on select "Grams kg mg mcg lb oz l mL fl oz tbsp tsp cup qt gallon" at bounding box center [588, 462] width 82 height 28
select select "17"
click at [547, 448] on select "Grams kg mg mcg lb oz l mL fl oz tbsp tsp cup qt gallon" at bounding box center [588, 462] width 82 height 28
click at [231, 547] on input "1" at bounding box center [600, 548] width 858 height 28
click at [769, 466] on div "Select FDA Reference Amount" at bounding box center [756, 462] width 158 height 17
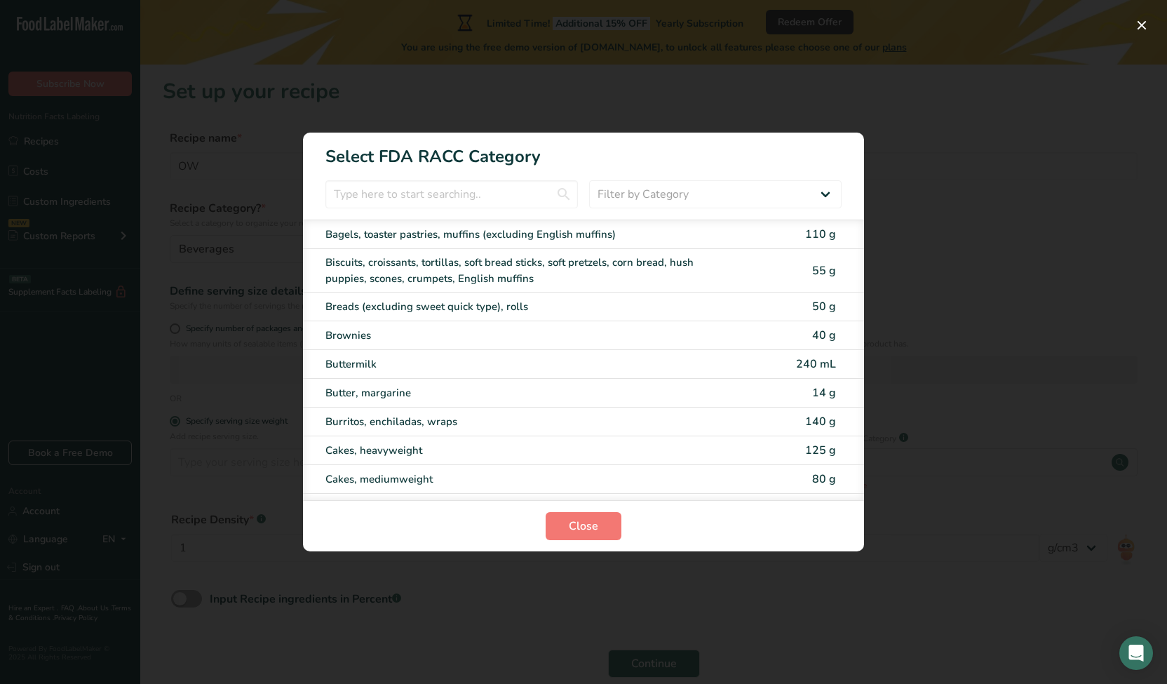
click at [969, 171] on div "RACC Category Selection Modal" at bounding box center [583, 342] width 1167 height 684
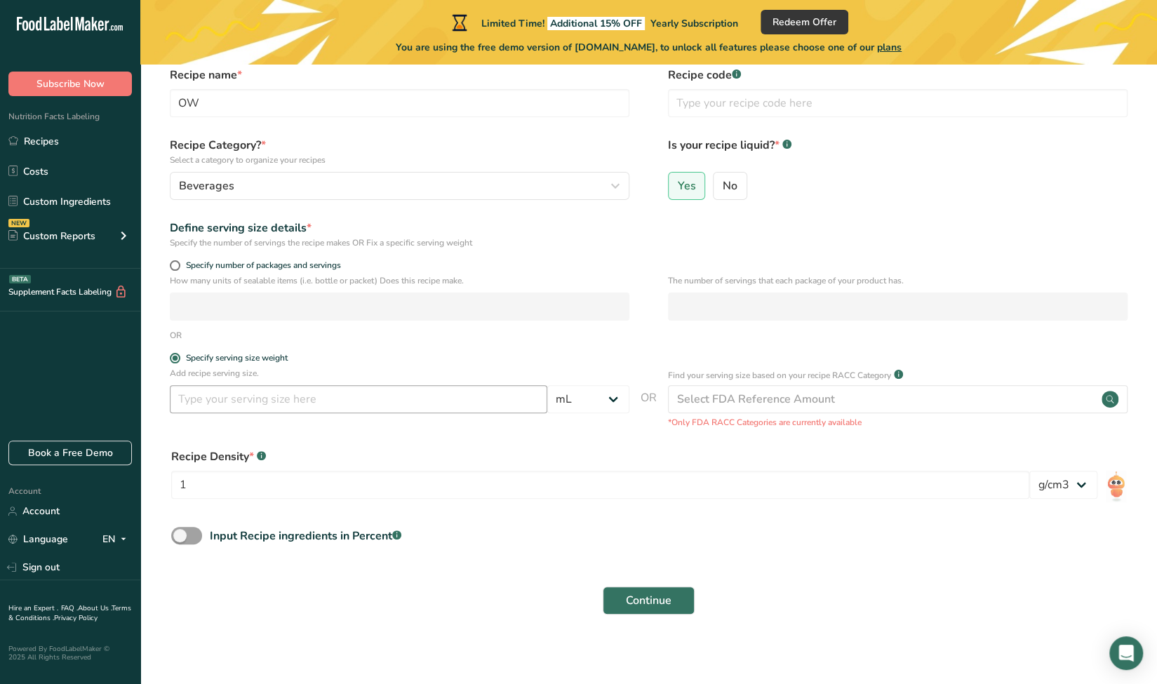
scroll to position [69, 0]
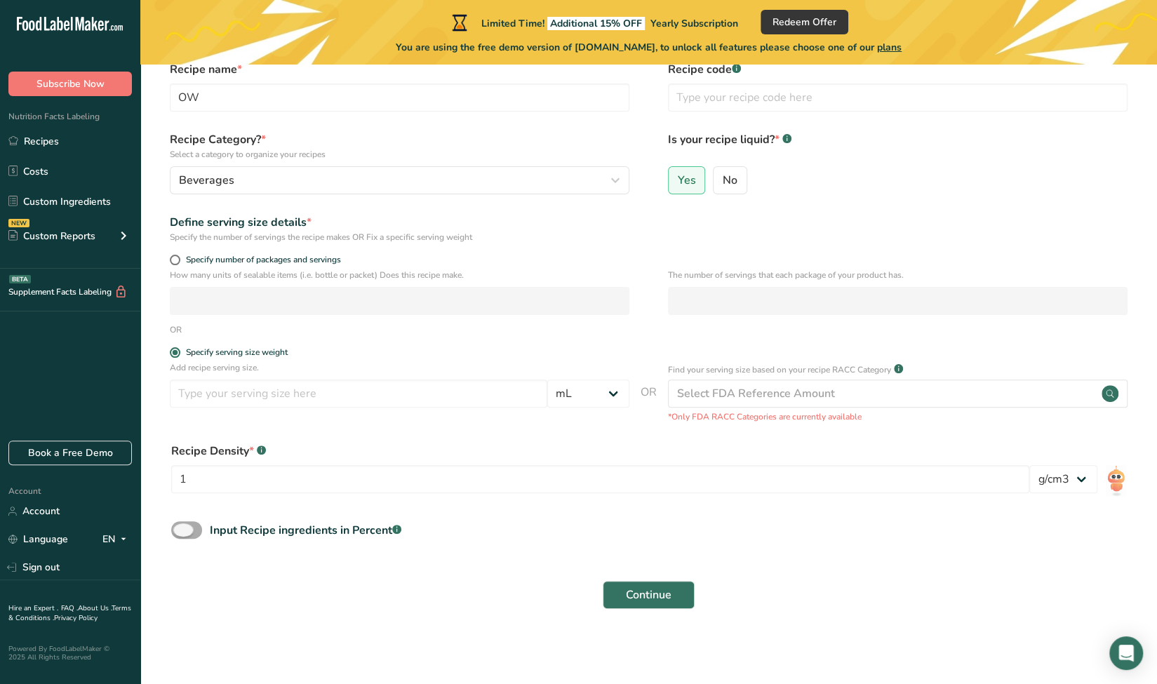
click at [195, 530] on span at bounding box center [186, 530] width 31 height 18
click at [180, 530] on input "Input Recipe ingredients in Percent .a-a{fill:#347362;}.b-a{fill:#fff;}" at bounding box center [175, 529] width 9 height 9
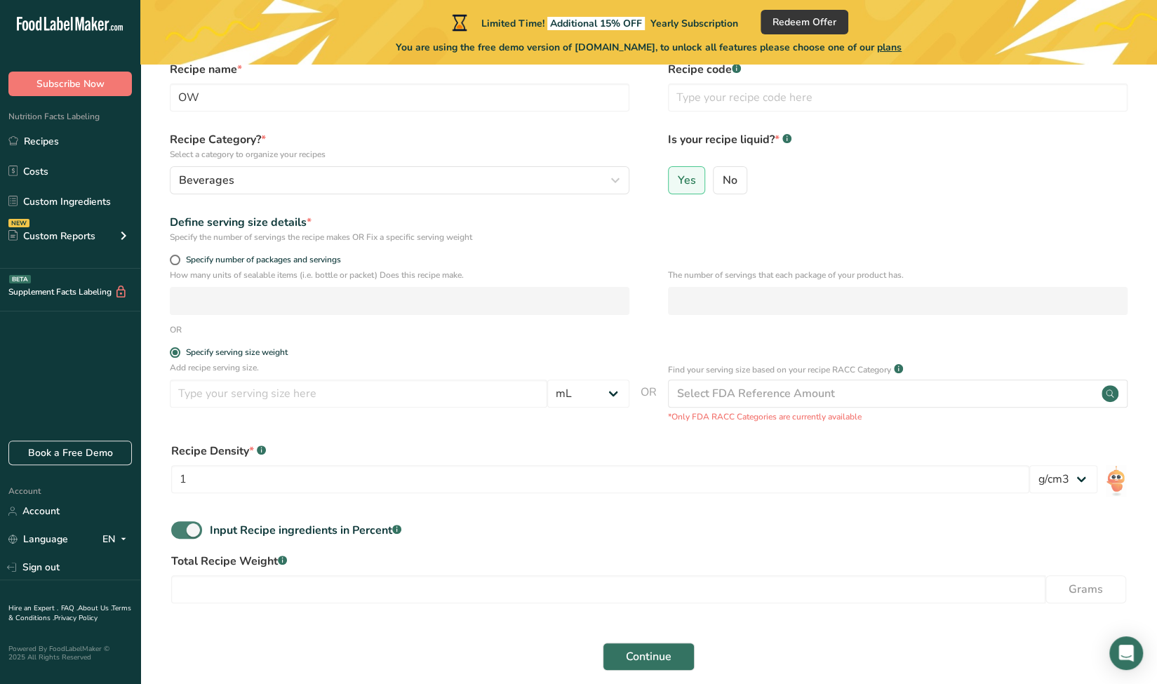
click at [194, 528] on span at bounding box center [186, 530] width 31 height 18
click at [180, 528] on input "Input Recipe ingredients in Percent .a-a{fill:#347362;}.b-a{fill:#fff;}" at bounding box center [175, 529] width 9 height 9
checkbox input "false"
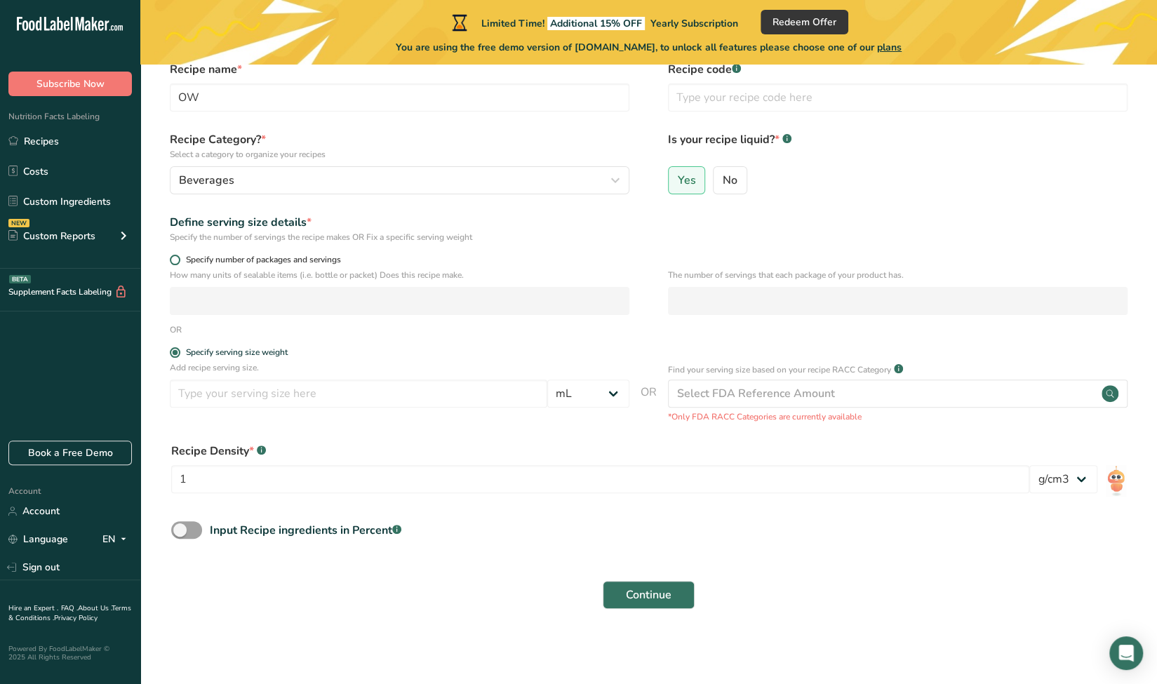
click at [178, 255] on label "Specify number of packages and servings" at bounding box center [399, 260] width 459 height 11
click at [178, 255] on input "Specify number of packages and servings" at bounding box center [174, 259] width 9 height 9
radio input "true"
radio input "false"
select select "0"
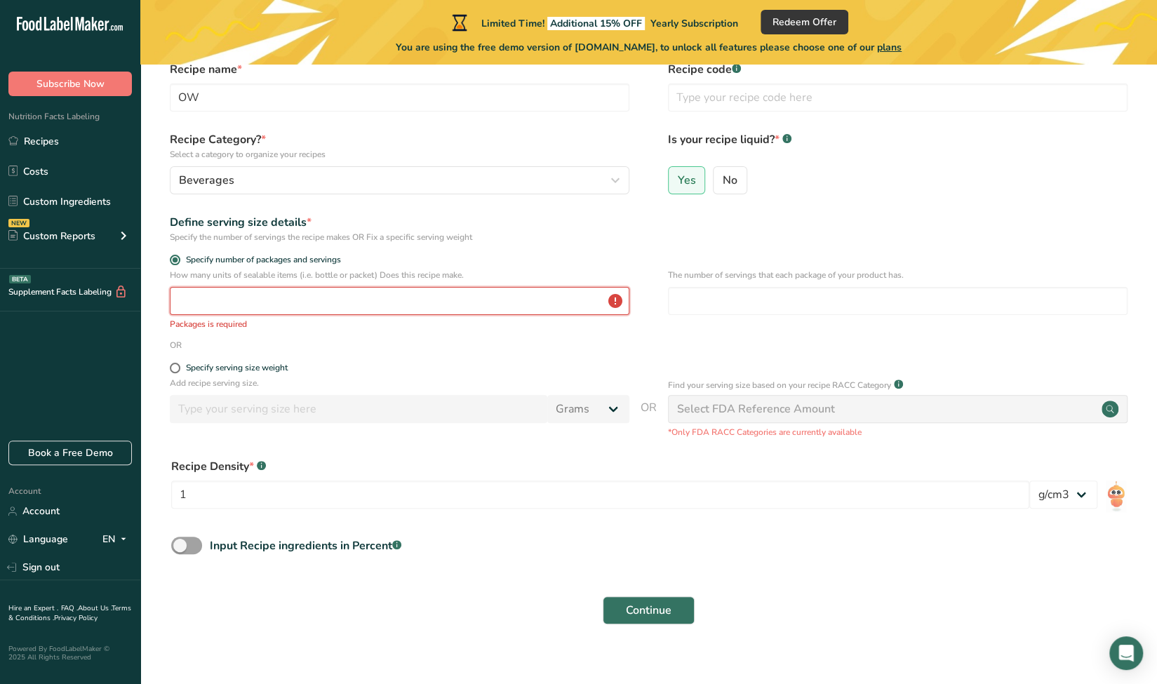
click at [197, 301] on input "number" at bounding box center [399, 301] width 459 height 28
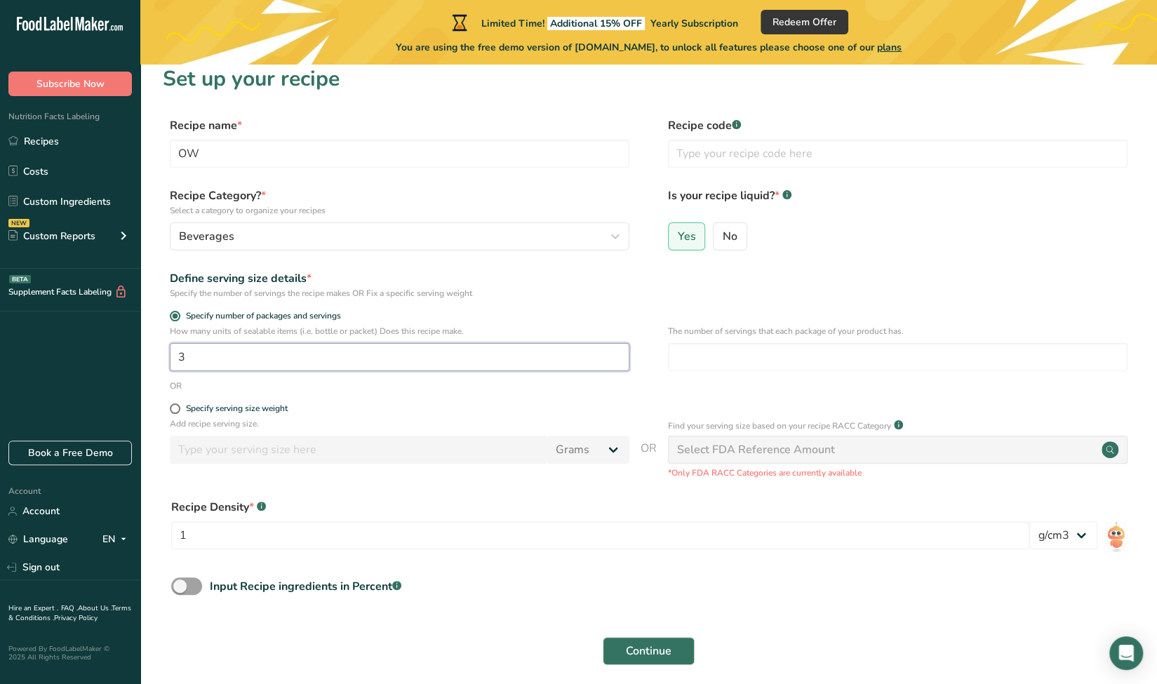
scroll to position [0, 0]
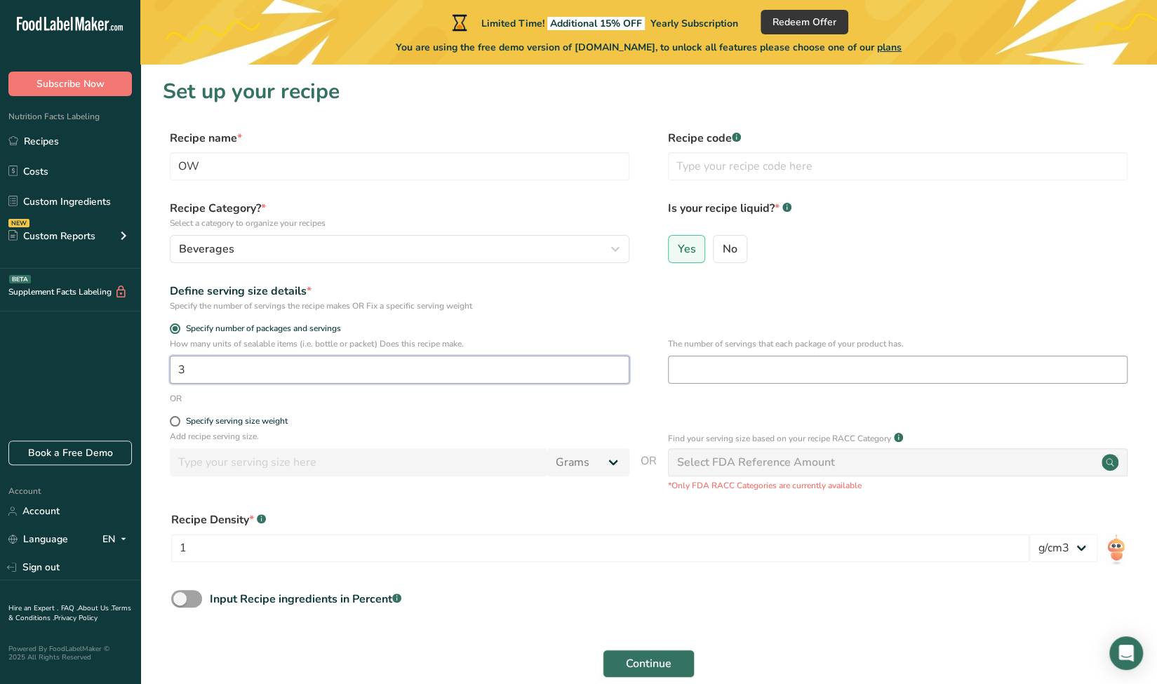
type input "3"
click at [696, 368] on input "number" at bounding box center [897, 370] width 459 height 28
type input "3"
drag, startPoint x: 227, startPoint y: 358, endPoint x: 450, endPoint y: 406, distance: 228.8
click at [165, 367] on div "How many units of sealable items (i.e. bottle or packet) Does this recipe make.…" at bounding box center [648, 364] width 971 height 55
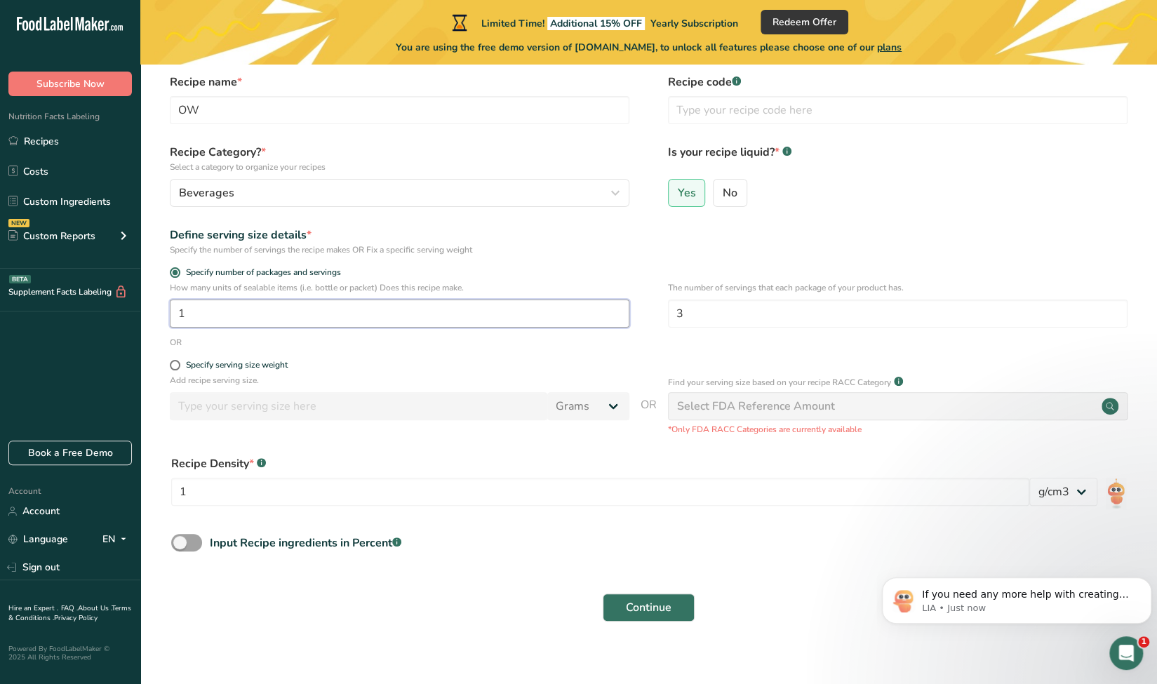
scroll to position [69, 0]
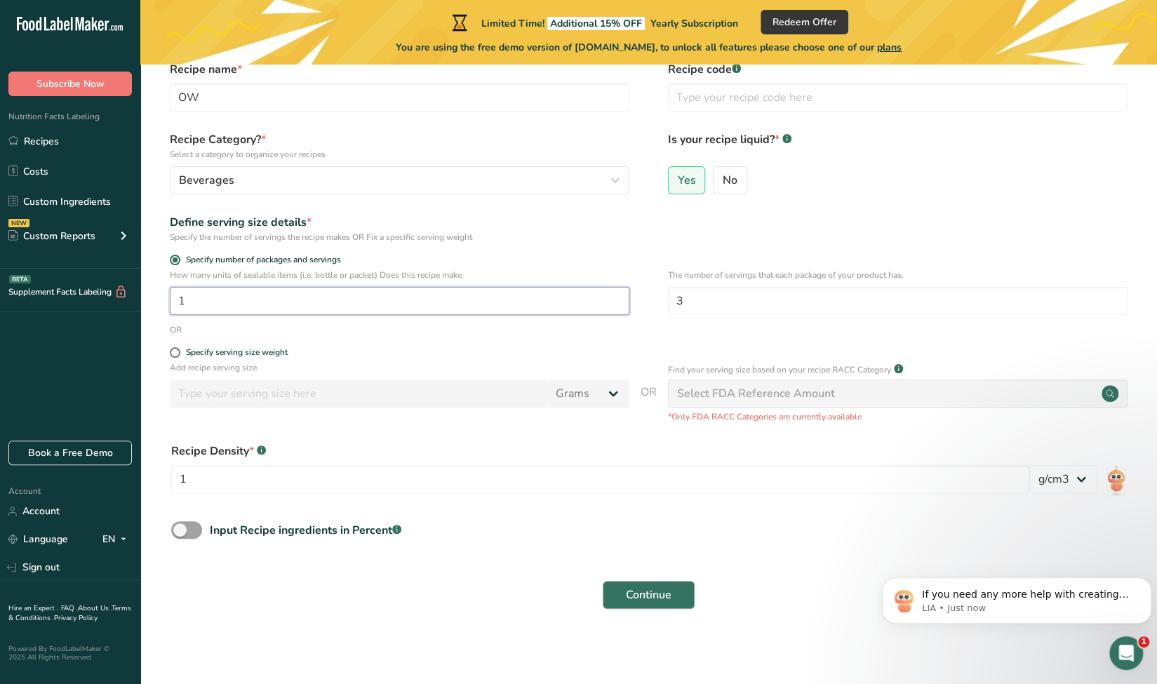
type input "1"
click at [646, 592] on span "Continue" at bounding box center [649, 594] width 46 height 17
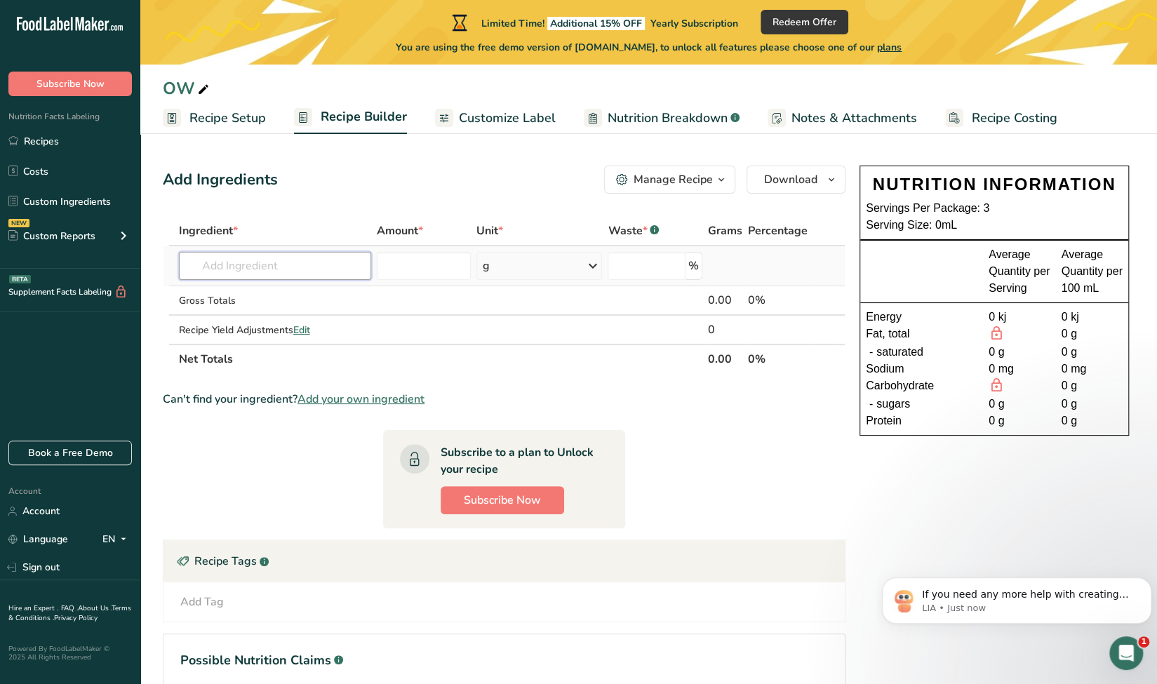
click at [260, 267] on input "text" at bounding box center [275, 266] width 192 height 28
type input "olive mill watr"
click at [422, 263] on input "number" at bounding box center [424, 266] width 94 height 28
click at [571, 260] on div "g" at bounding box center [539, 266] width 126 height 28
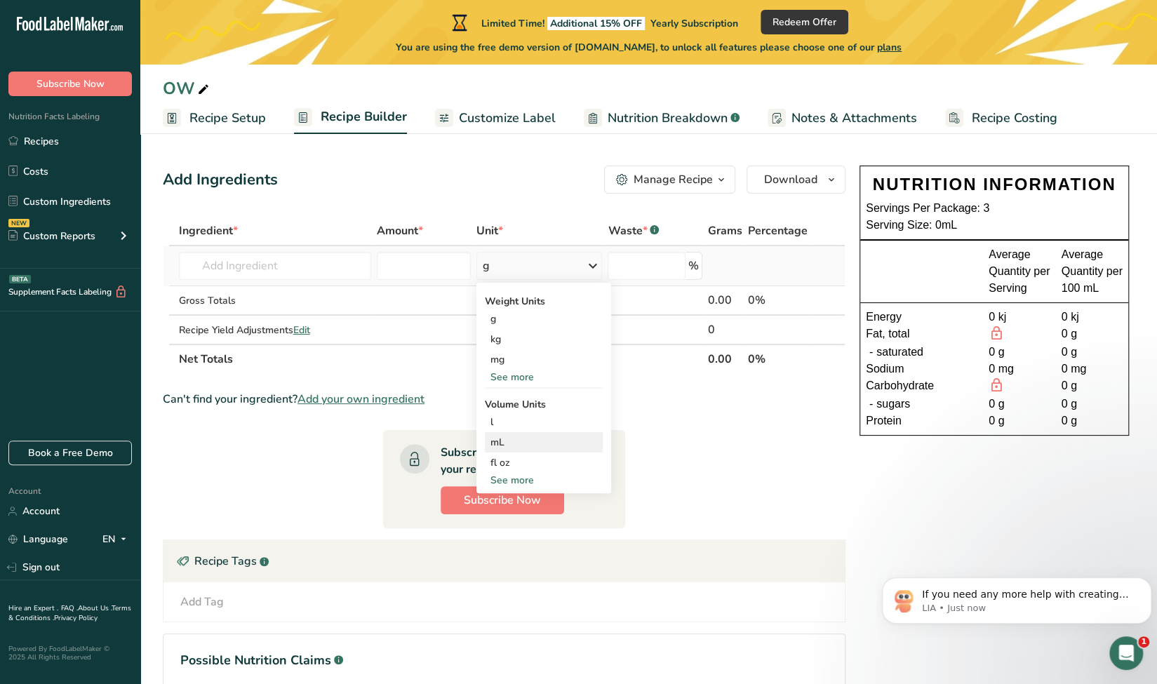
click at [487, 446] on div "mL Volume units require a density conversion. If you know your ingredient's den…" at bounding box center [544, 442] width 118 height 20
click at [518, 447] on div "mL" at bounding box center [543, 442] width 107 height 15
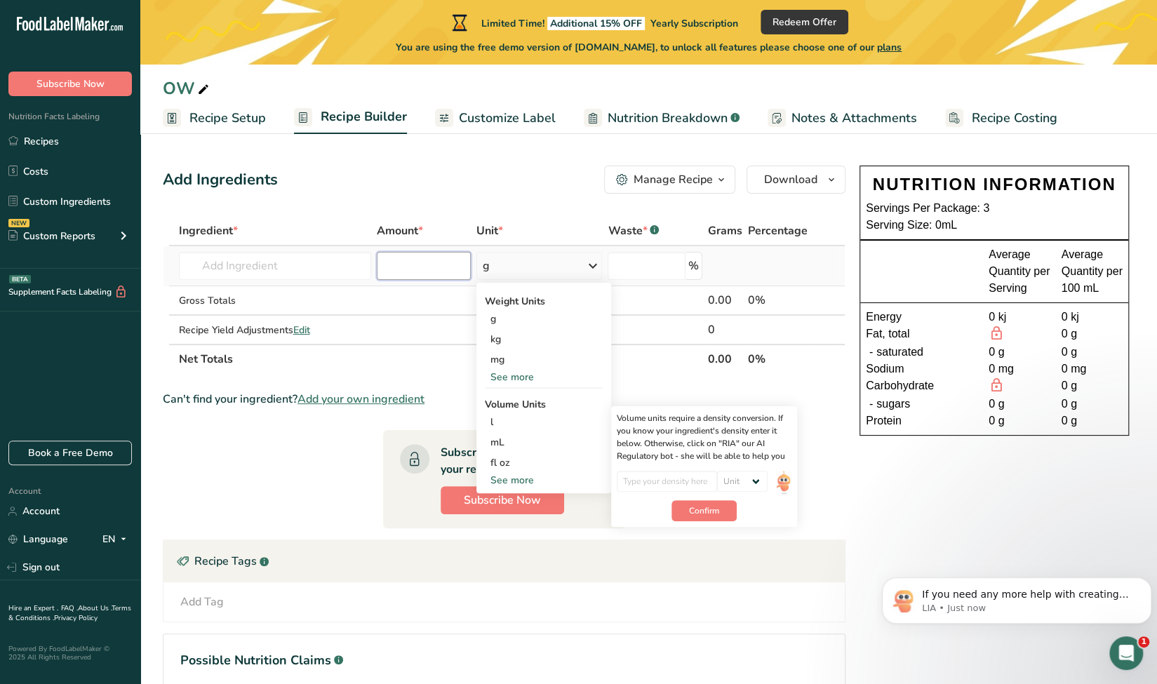
click at [435, 264] on input "number" at bounding box center [424, 266] width 94 height 28
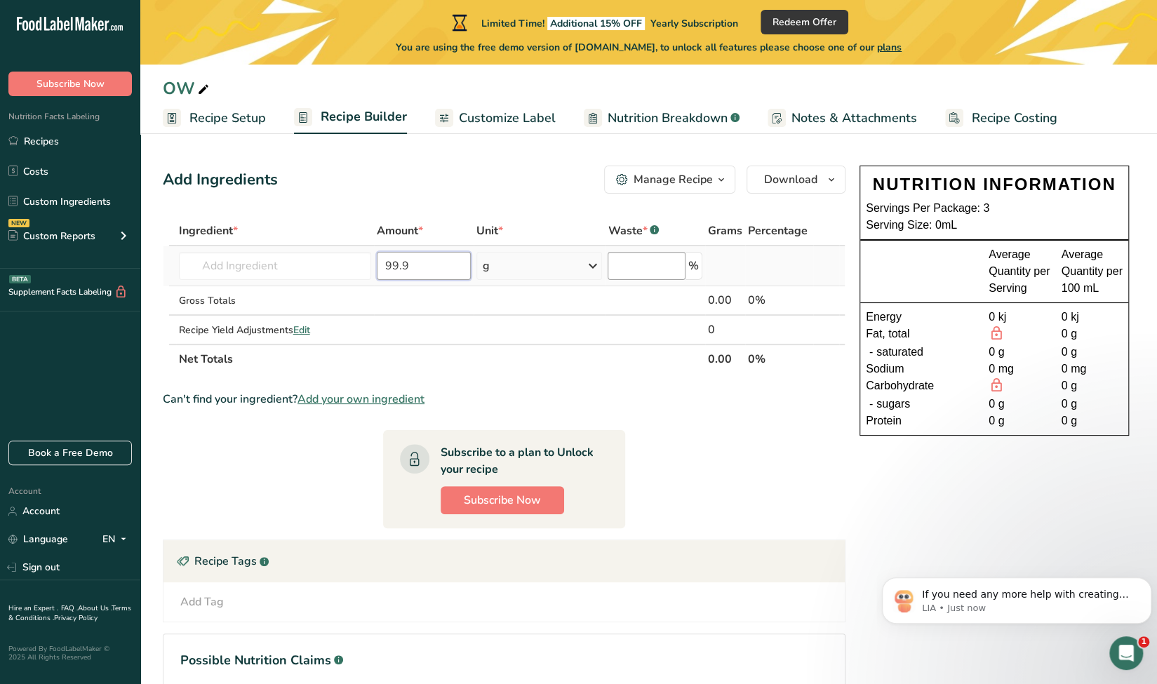
type input "99.9"
click at [615, 263] on input "number" at bounding box center [645, 266] width 77 height 28
type input "0"
click at [610, 339] on td at bounding box center [655, 330] width 100 height 28
click at [760, 479] on section "Ingredient * Amount * Unit * Waste * .a-a{fill:#347362;}.b-a{fill:#fff;} Grams …" at bounding box center [504, 482] width 682 height 532
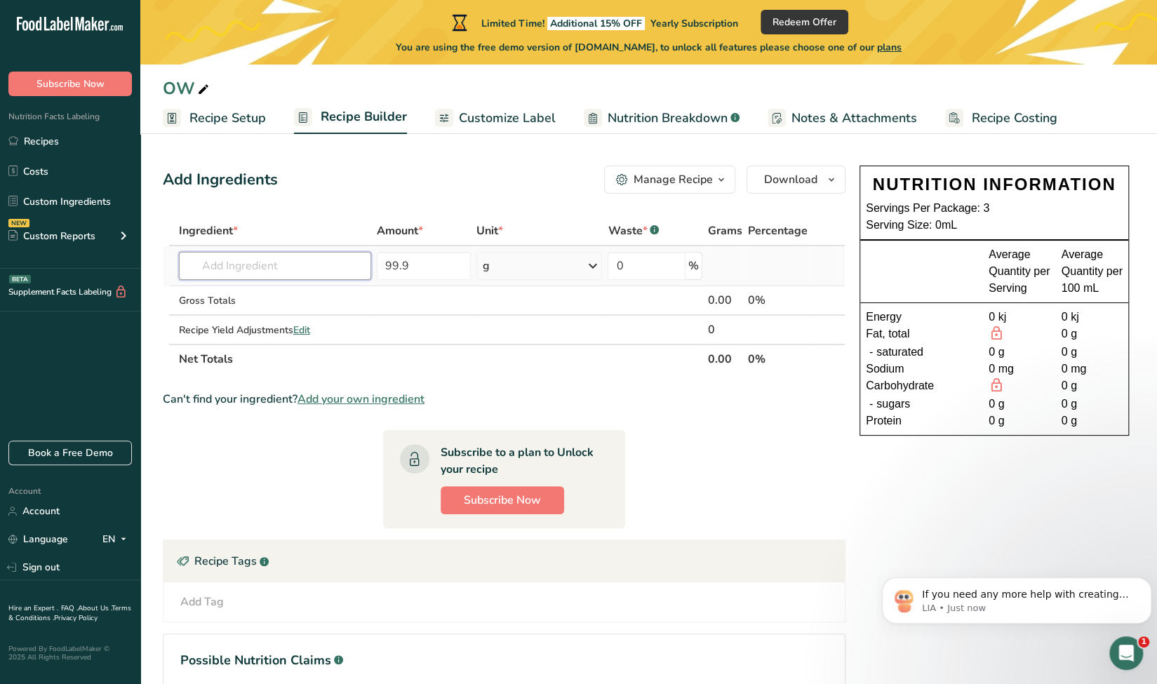
click at [247, 270] on input "text" at bounding box center [275, 266] width 192 height 28
type input "Olive Mi"
click at [237, 317] on div "Add your own ingredient" at bounding box center [275, 317] width 170 height 15
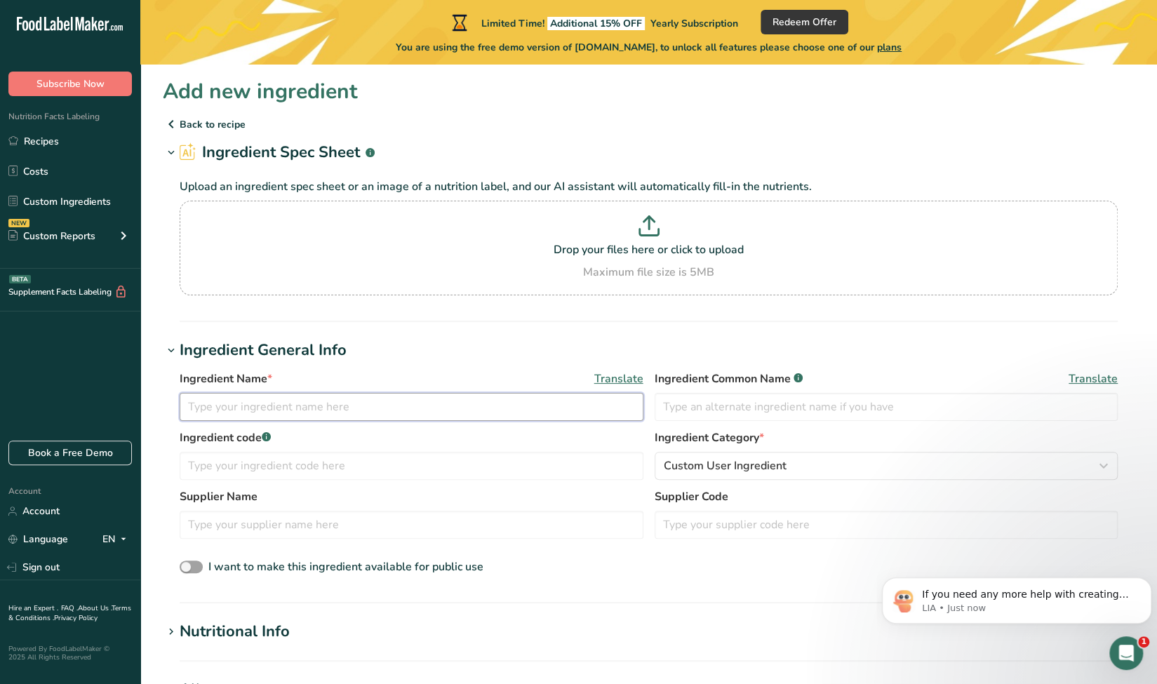
click at [245, 397] on input "text" at bounding box center [412, 407] width 464 height 28
type input "Olive Mill Water"
click at [727, 471] on span "Custom User Ingredient" at bounding box center [724, 465] width 123 height 17
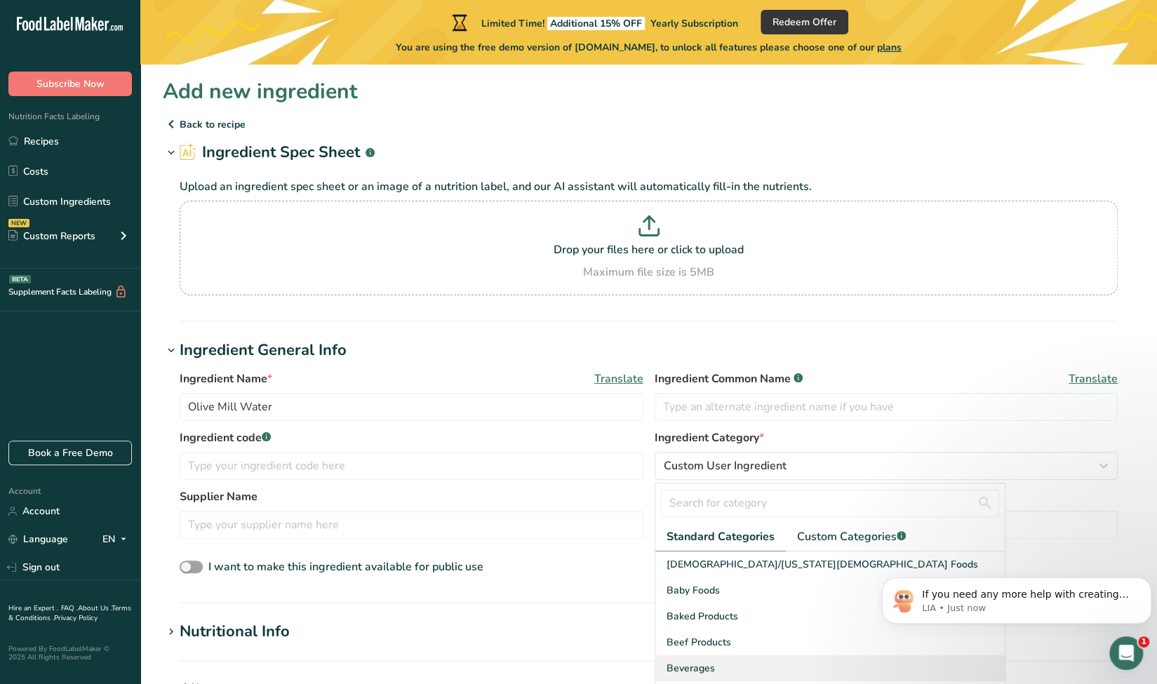
click at [695, 672] on span "Beverages" at bounding box center [690, 668] width 48 height 15
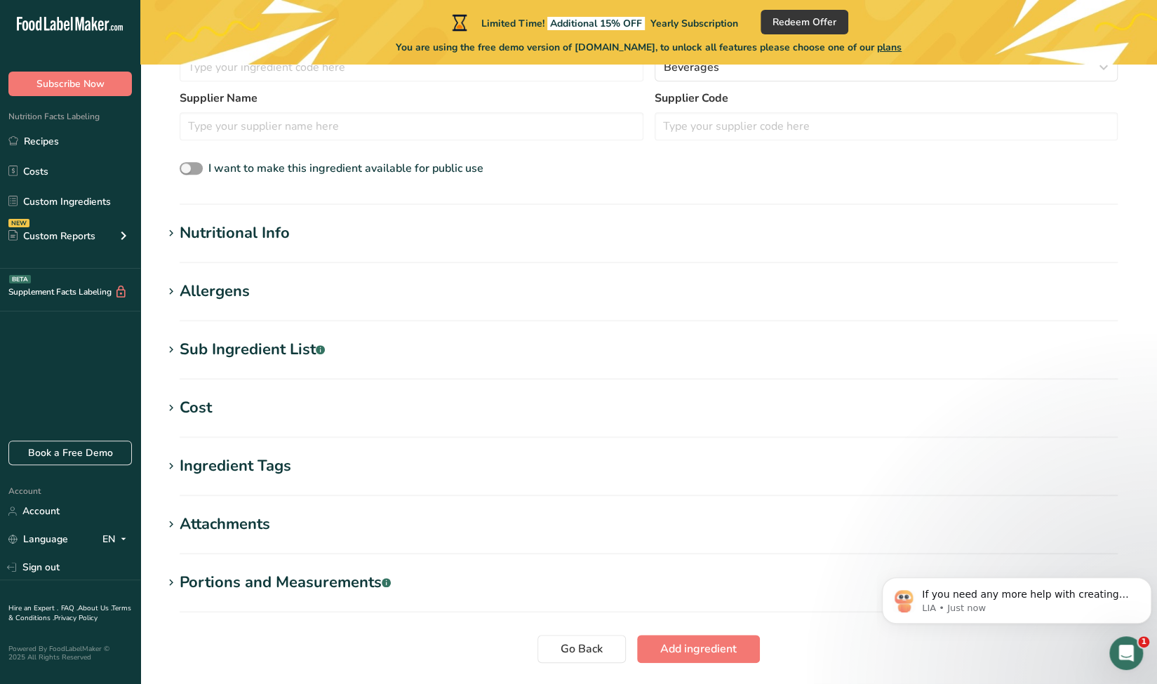
scroll to position [495, 0]
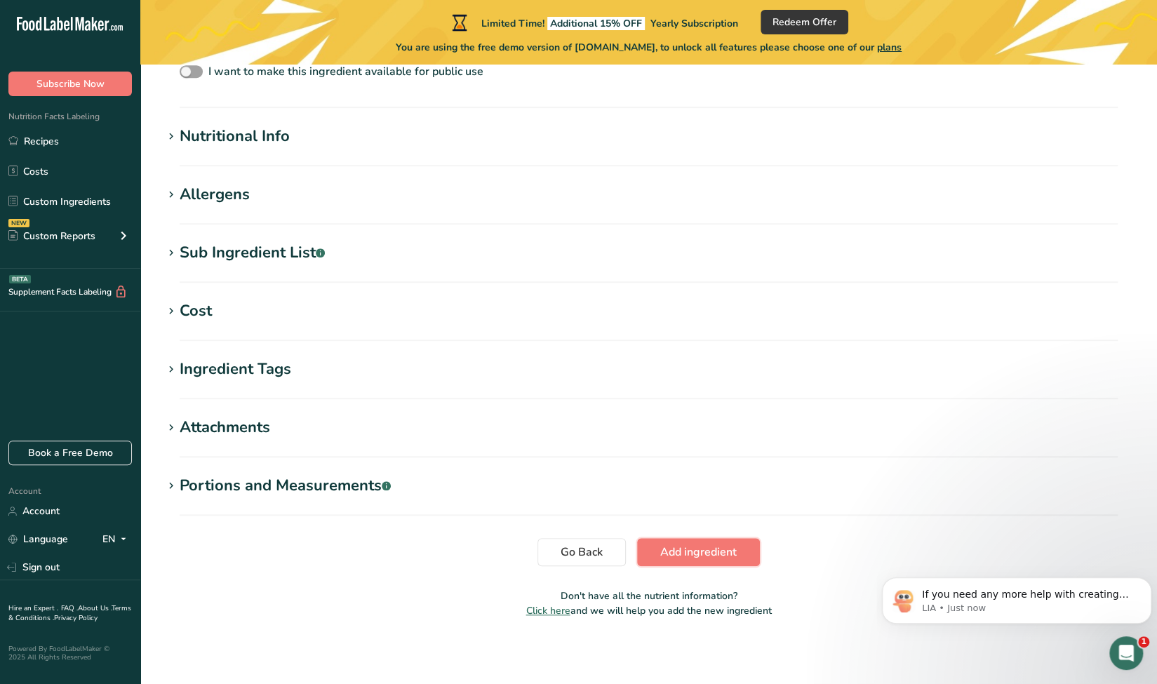
drag, startPoint x: 700, startPoint y: 546, endPoint x: 562, endPoint y: 462, distance: 160.8
click at [696, 544] on span "Add ingredient" at bounding box center [698, 552] width 76 height 17
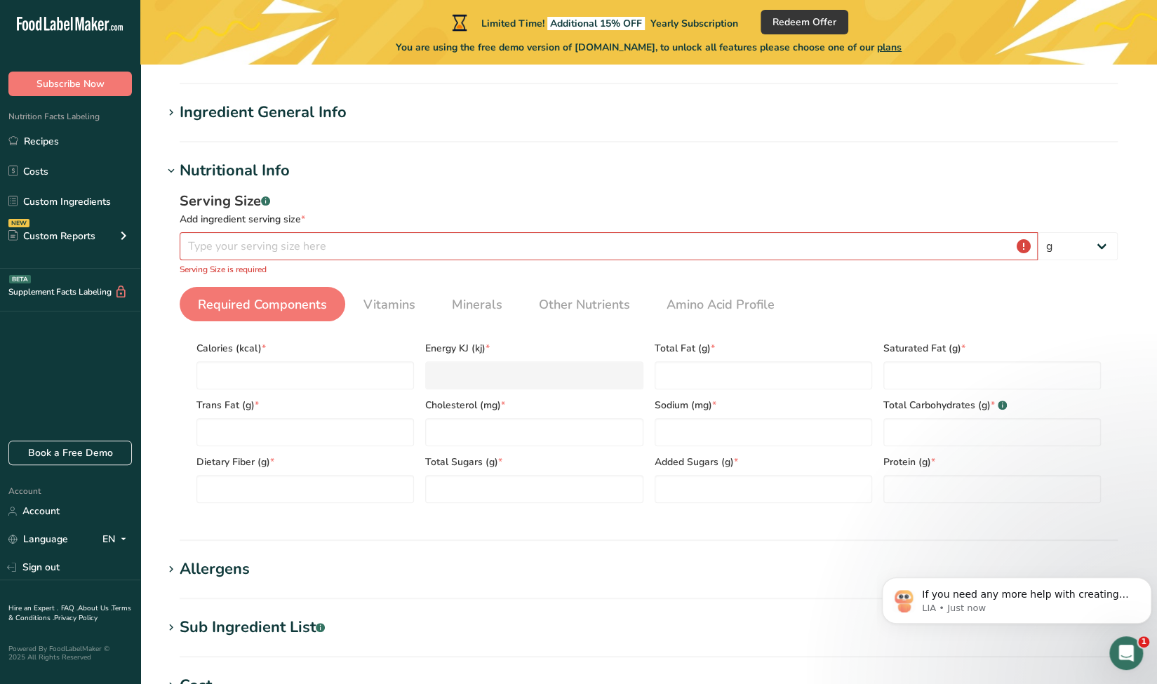
scroll to position [0, 0]
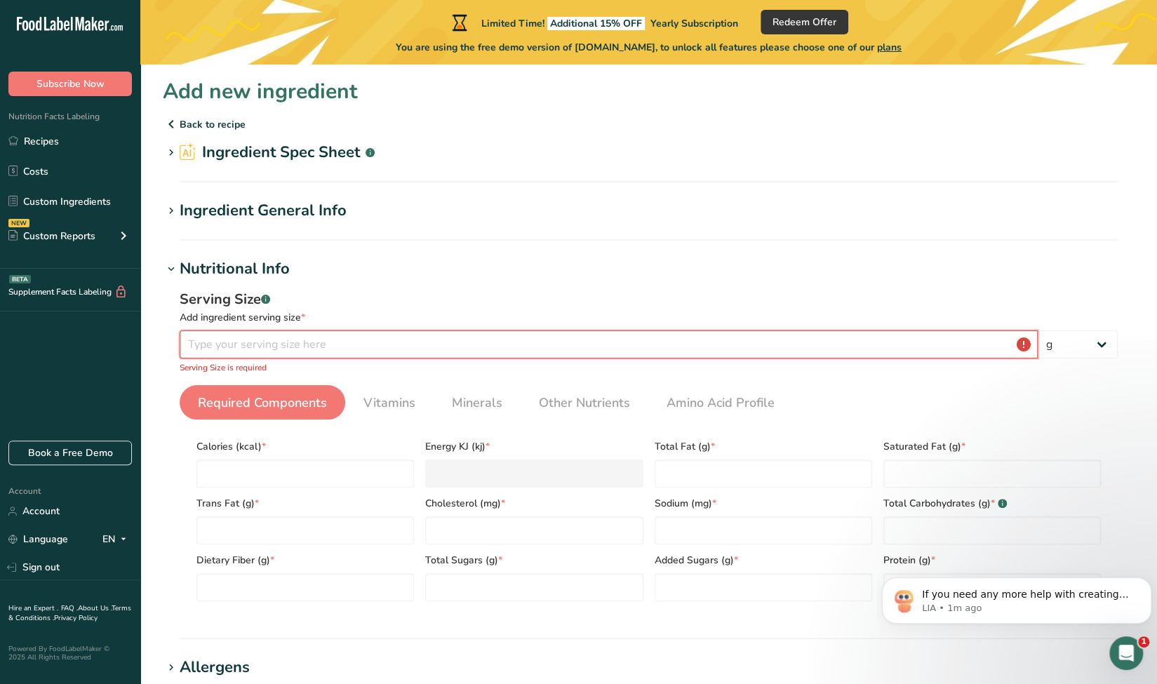
click at [345, 341] on input "number" at bounding box center [609, 344] width 858 height 28
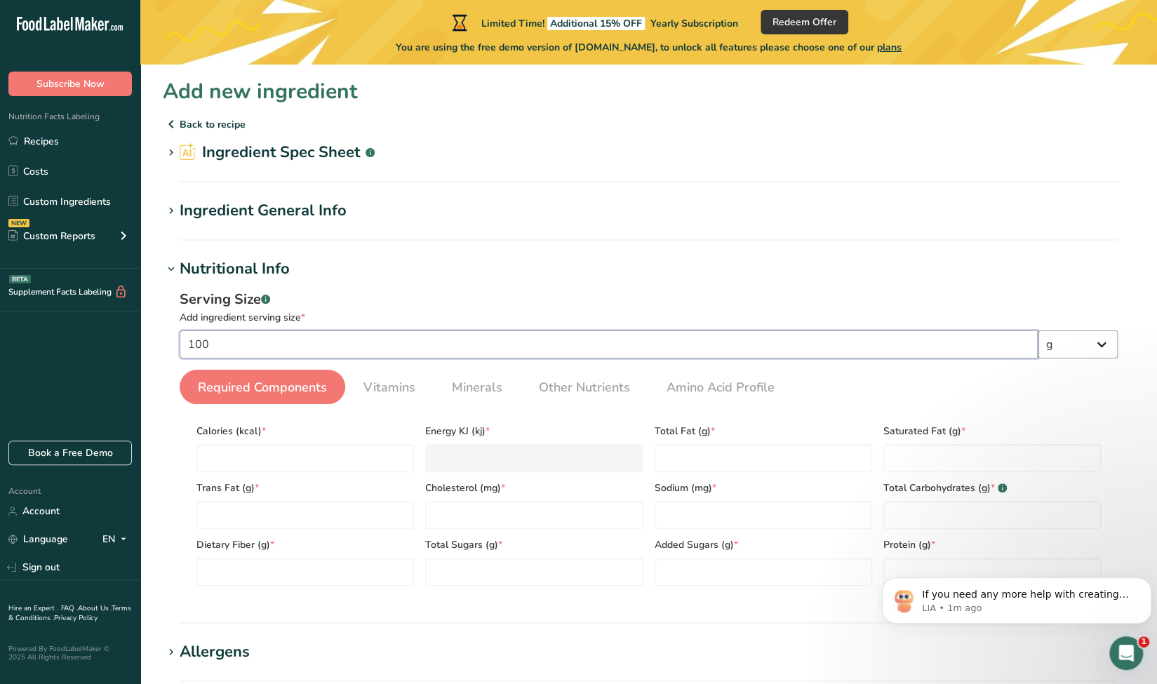
type input "100"
click at [1104, 352] on select "g kg mg mcg lb oz l mL fl oz tbsp tsp cup qt gallon" at bounding box center [1077, 344] width 80 height 28
select select "17"
click at [1037, 330] on select "g kg mg mcg lb oz l mL fl oz tbsp tsp cup qt gallon" at bounding box center [1077, 344] width 80 height 28
select select "22"
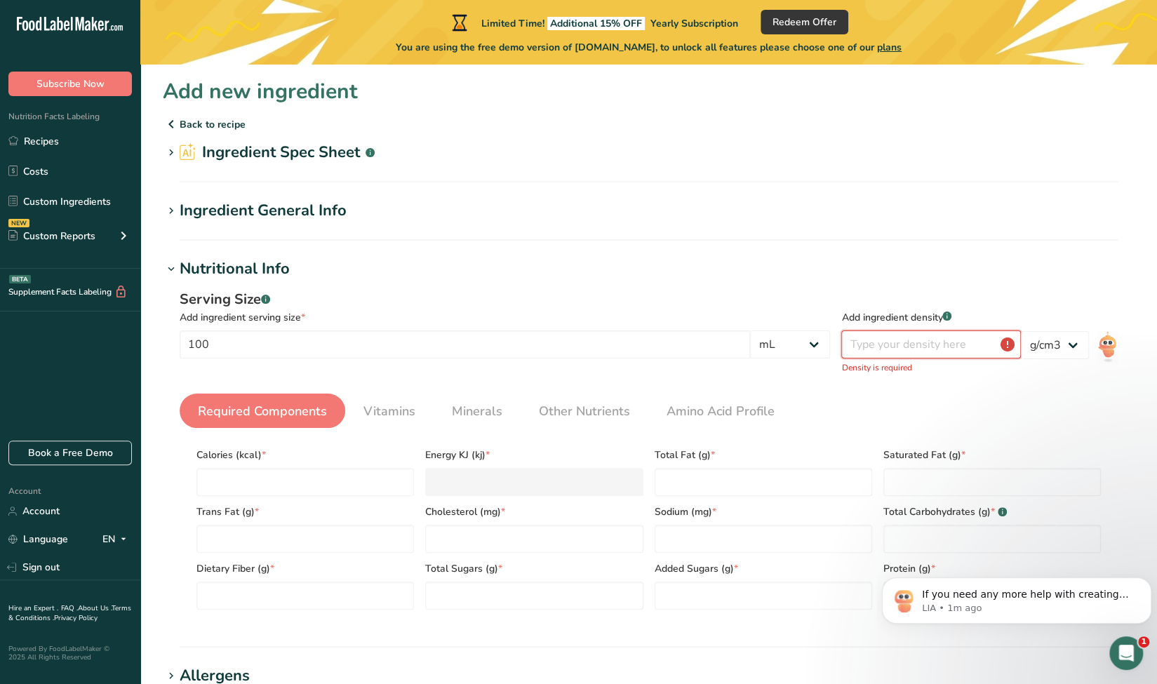
click at [910, 351] on input "number" at bounding box center [931, 344] width 180 height 28
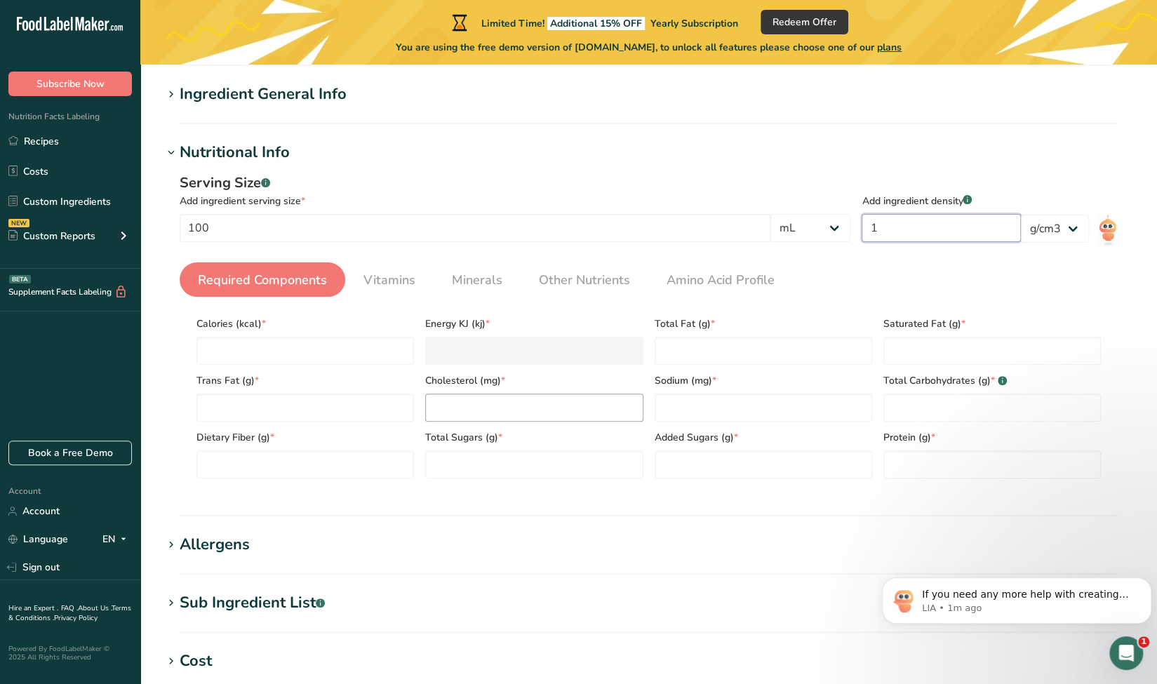
scroll to position [351, 0]
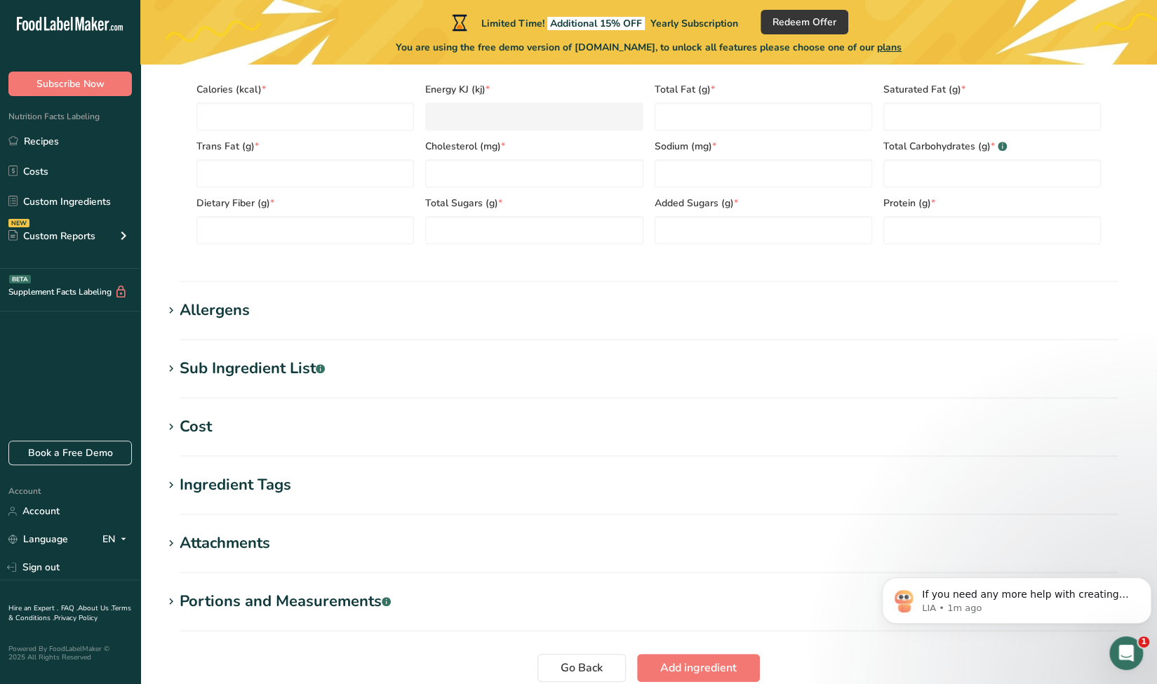
type input "1"
click at [185, 314] on div "Allergens" at bounding box center [215, 310] width 70 height 23
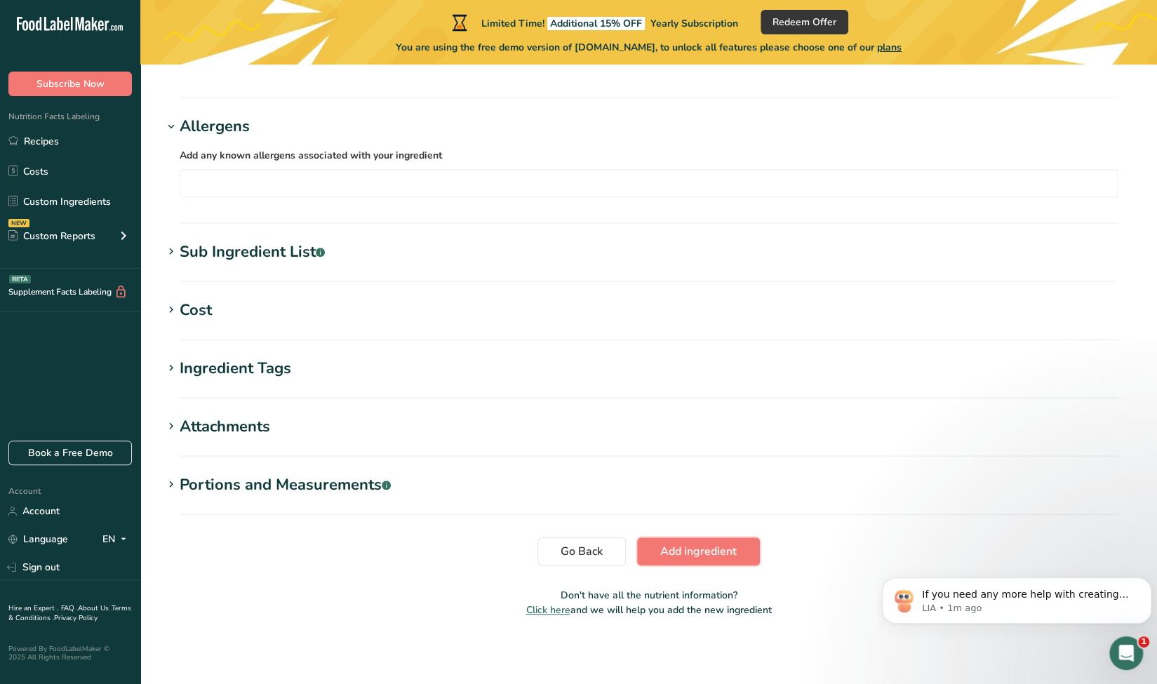
drag, startPoint x: 729, startPoint y: 548, endPoint x: 662, endPoint y: 567, distance: 69.5
click at [728, 547] on span "Add ingredient" at bounding box center [698, 551] width 76 height 17
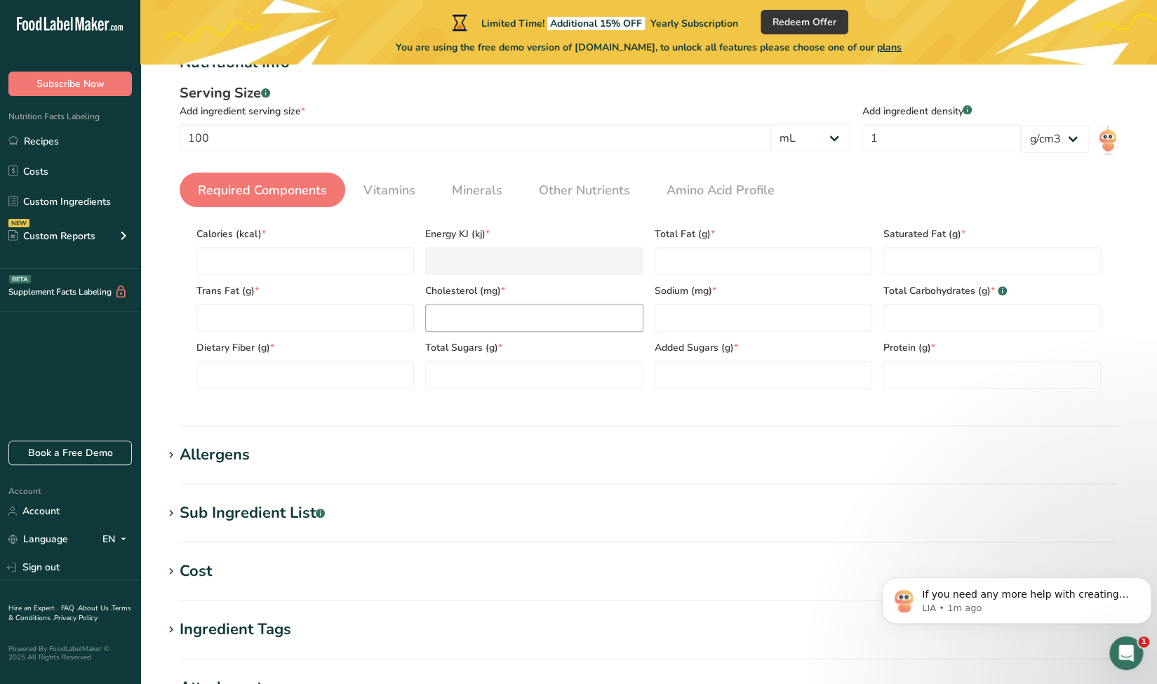
scroll to position [421, 0]
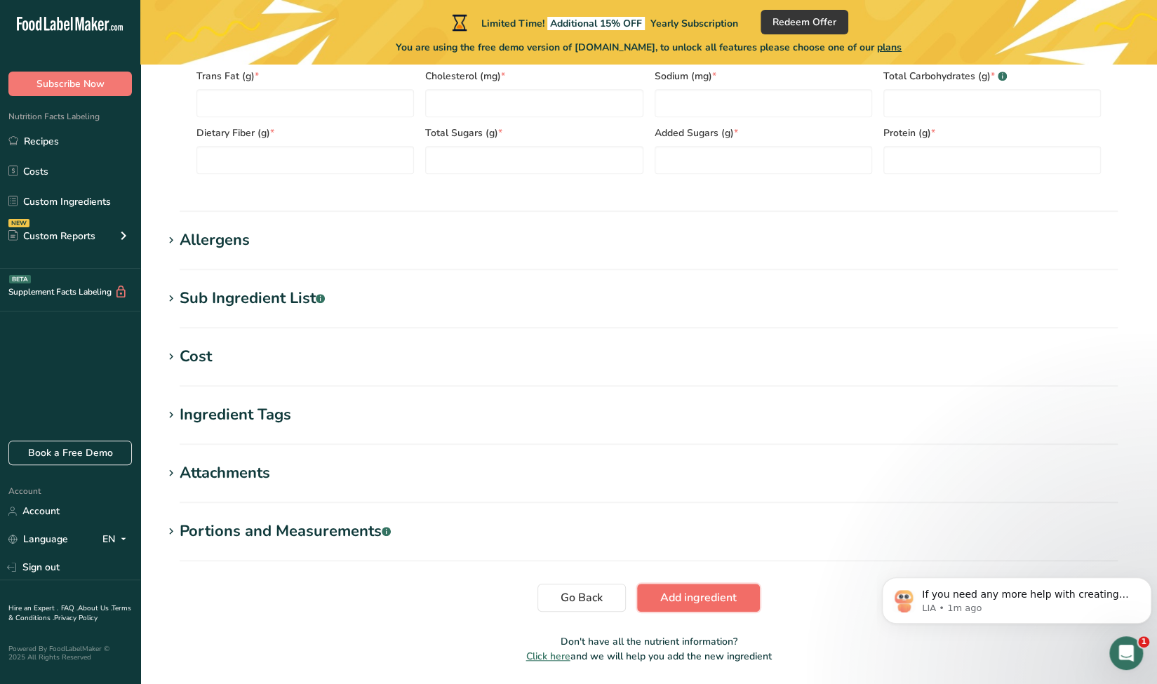
click at [690, 599] on span "Add ingredient" at bounding box center [698, 597] width 76 height 17
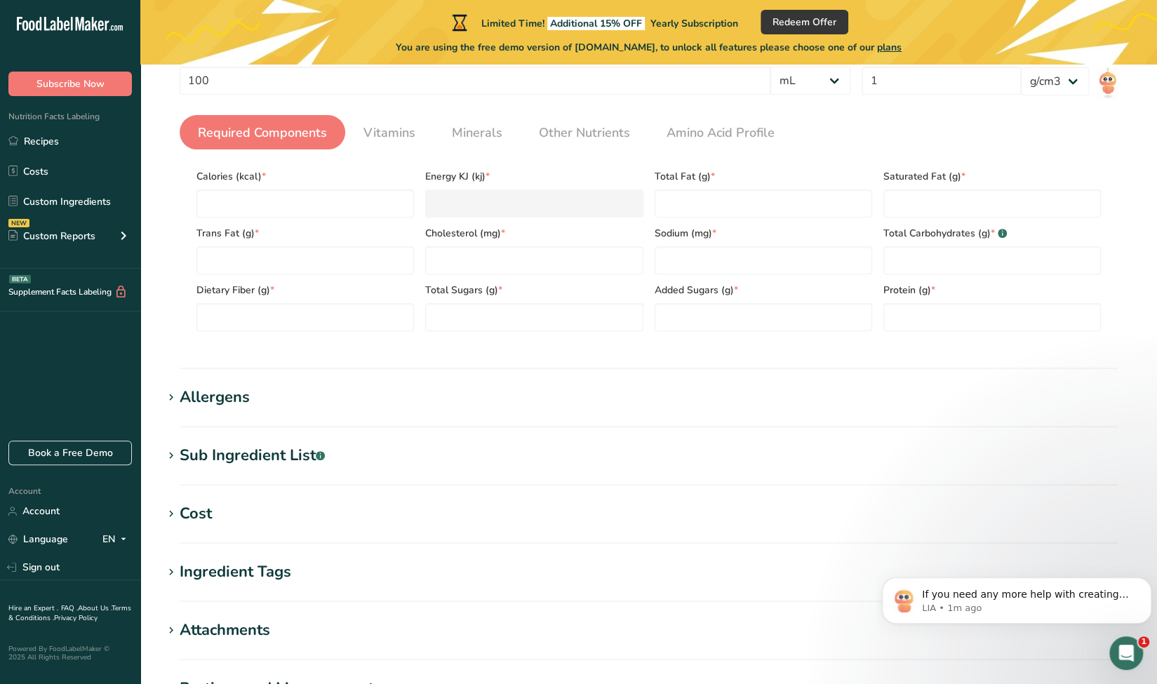
scroll to position [257, 0]
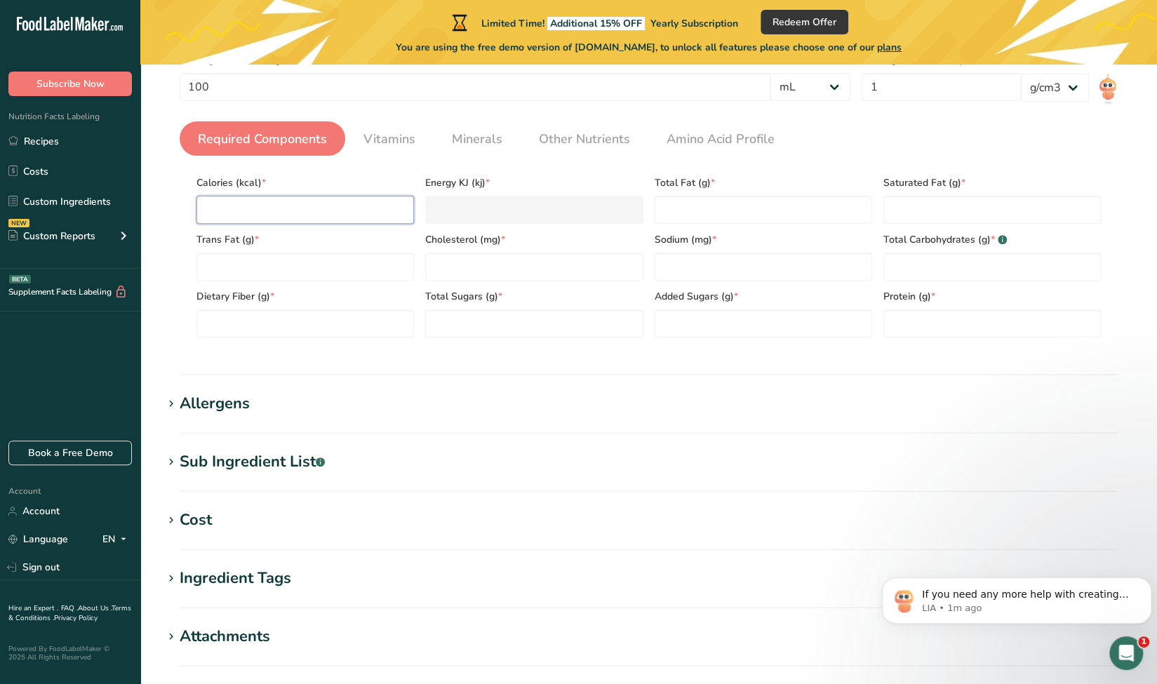
click at [264, 200] on input "number" at bounding box center [304, 210] width 217 height 28
type input "2"
type KJ "8.4"
type input "23"
type KJ "96.2"
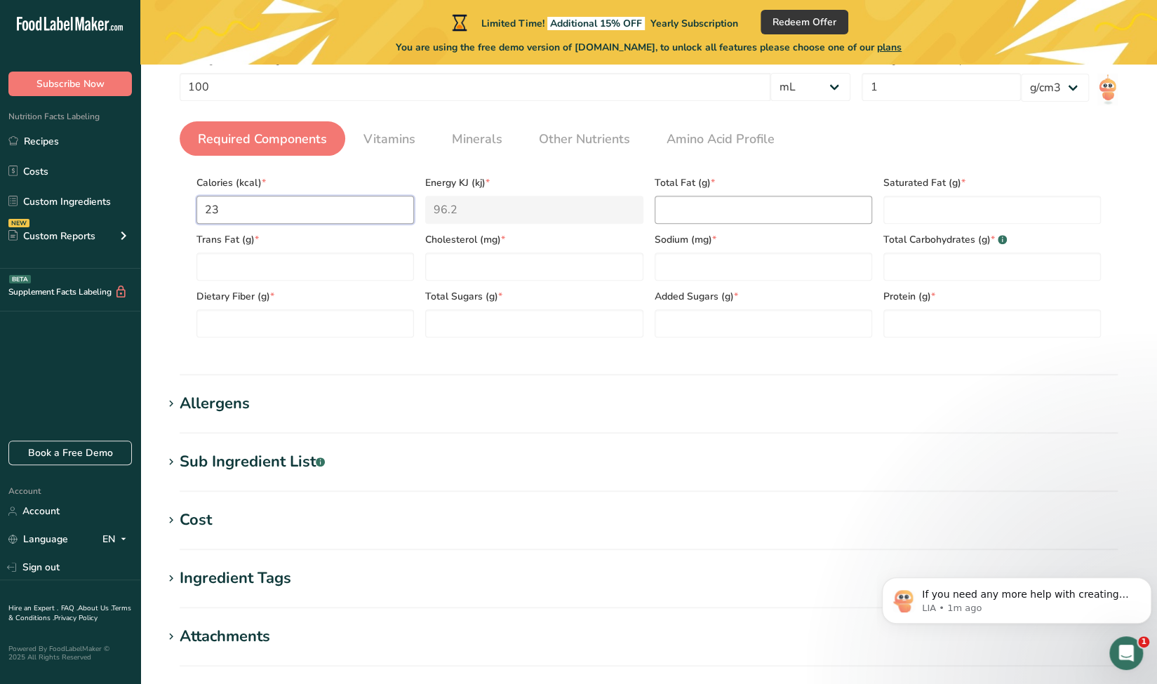
type input "23"
click at [706, 213] on Fat "number" at bounding box center [762, 210] width 217 height 28
type Fat "1"
click at [877, 205] on div "Calories (kcal) * 23 Energy KJ (kj) * 96.2 Total Fat (g) * 1 Saturated Fat (g) …" at bounding box center [648, 252] width 915 height 170
click at [936, 201] on Fat "number" at bounding box center [991, 210] width 217 height 28
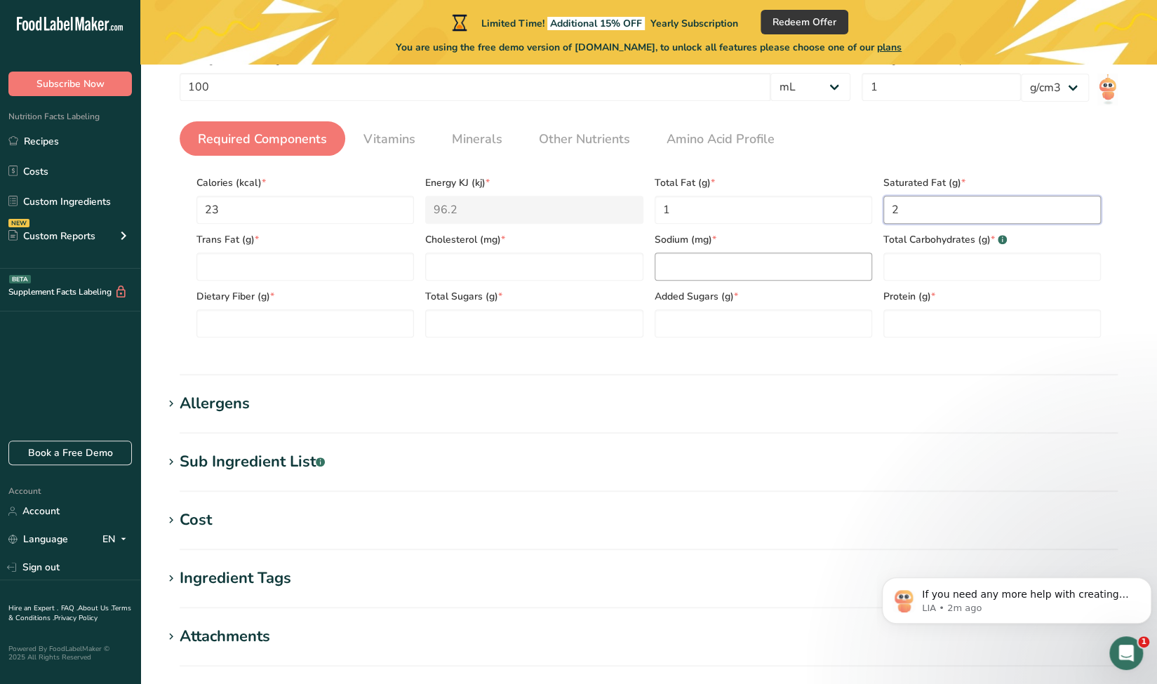
type Fat "2"
click at [756, 265] on input "number" at bounding box center [762, 266] width 217 height 28
type input "2"
click at [946, 267] on Carbohydrates "number" at bounding box center [991, 266] width 217 height 28
type Carbohydrates "4"
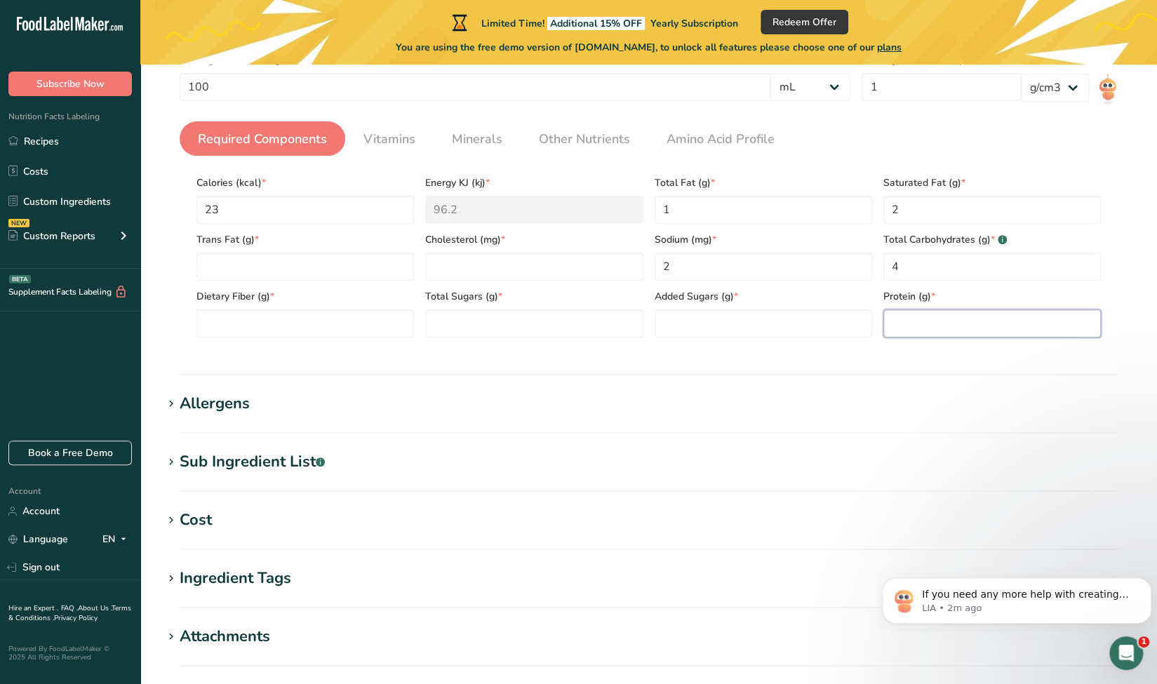
click at [917, 316] on input "number" at bounding box center [991, 323] width 217 height 28
type input "1"
click at [706, 321] on Sugars "number" at bounding box center [762, 323] width 217 height 28
type Sugars "0"
click at [557, 318] on Sugars "number" at bounding box center [533, 323] width 217 height 28
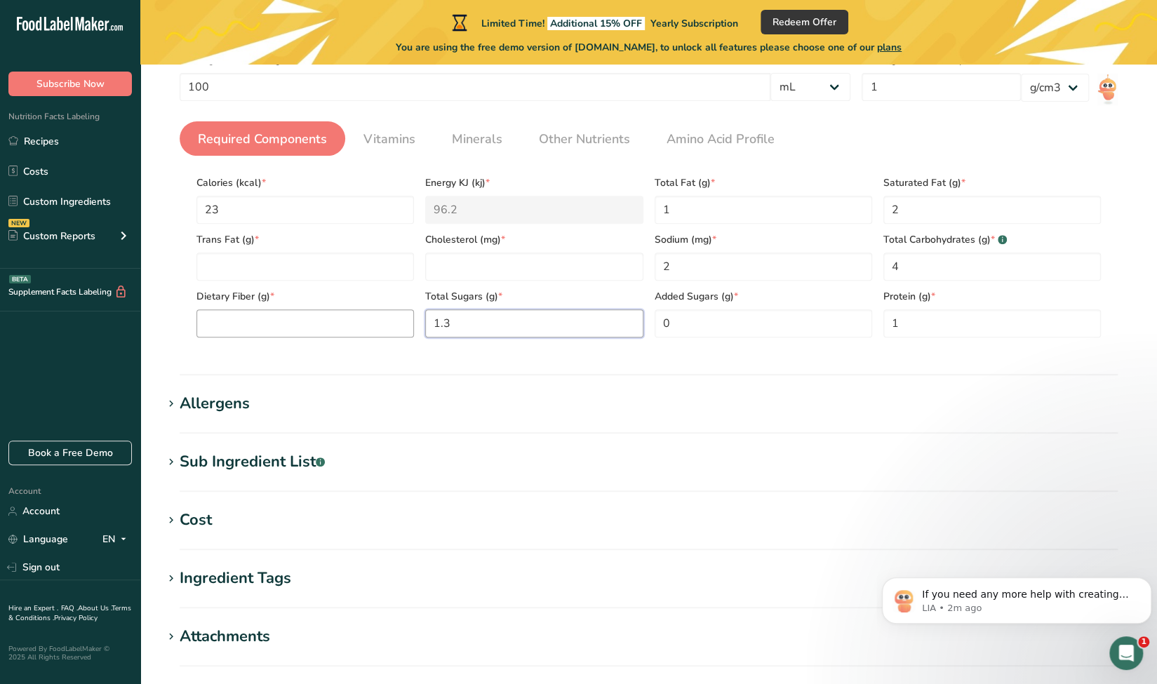
type Sugars "1.3"
click at [383, 314] on Fiber "number" at bounding box center [304, 323] width 217 height 28
type Fiber "4.6"
click at [649, 478] on section "Sub Ingredient List .a-a{fill:#347362;}.b-a{fill:#fff;} Translate" at bounding box center [648, 470] width 971 height 41
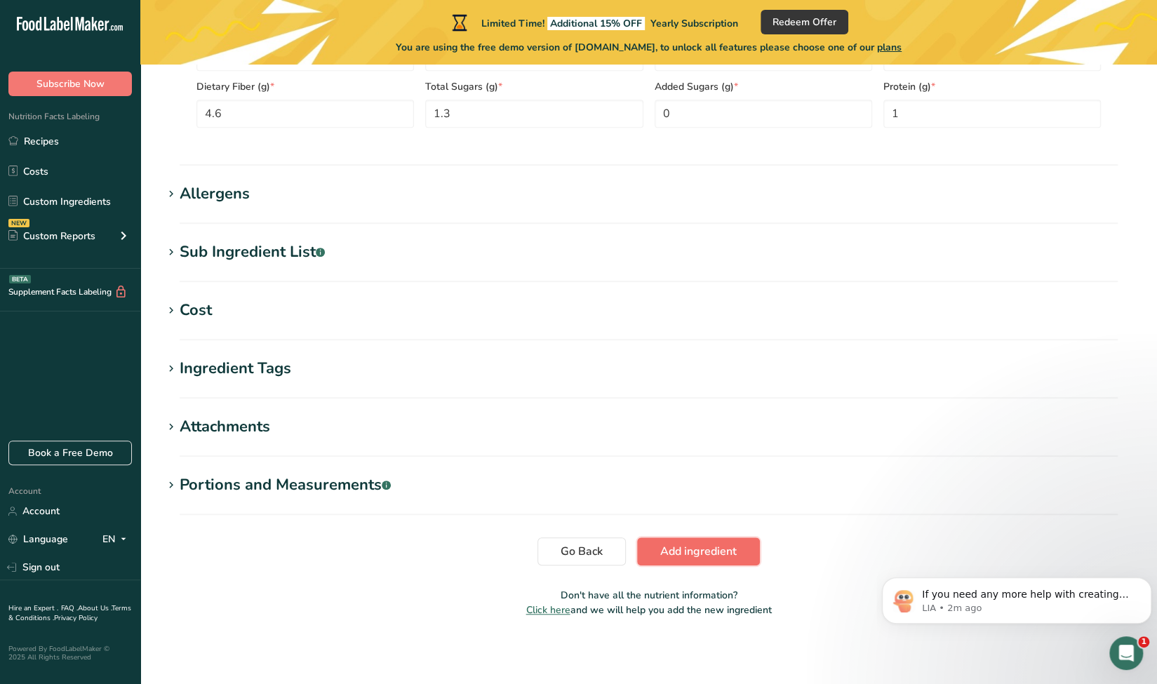
click at [675, 553] on span "Add ingredient" at bounding box center [698, 551] width 76 height 17
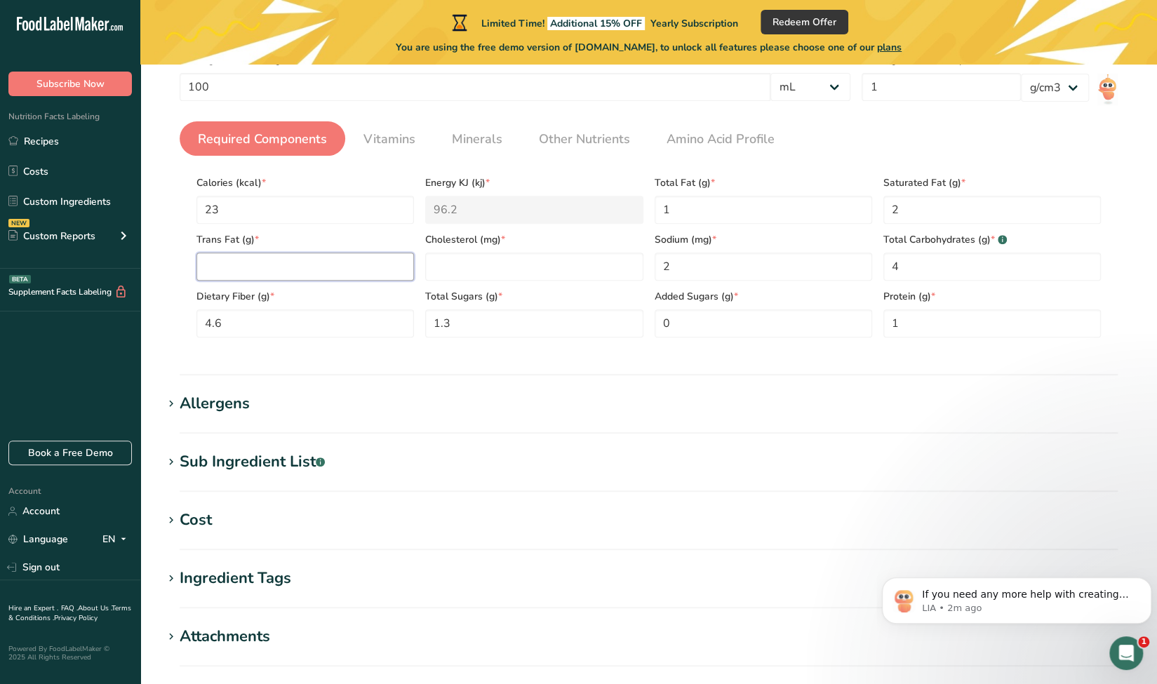
click at [251, 275] on Fat "number" at bounding box center [304, 266] width 217 height 28
type Fat "1"
click at [513, 274] on input "number" at bounding box center [533, 266] width 217 height 28
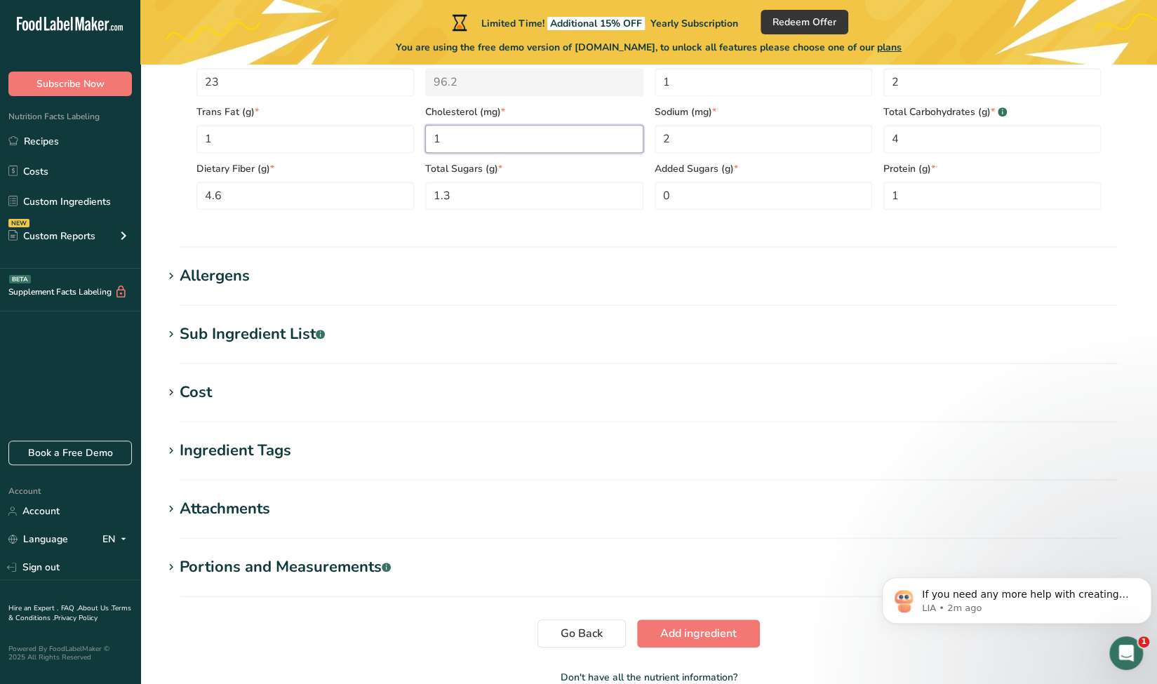
scroll to position [398, 0]
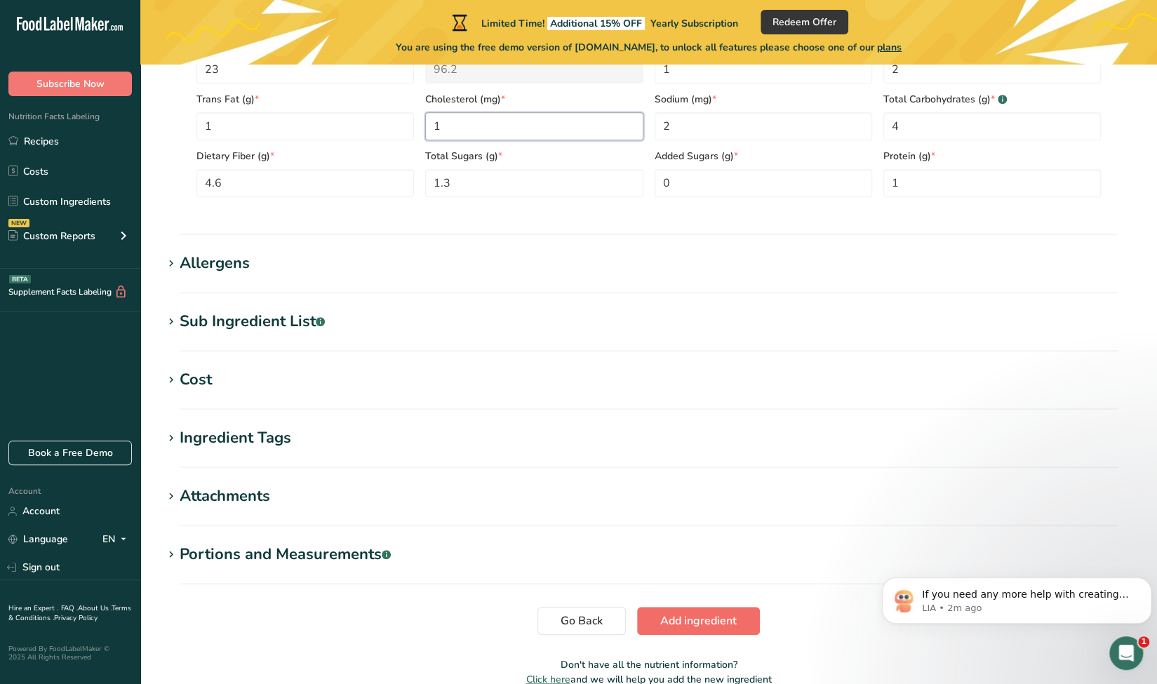
type input "1"
click at [722, 616] on span "Add ingredient" at bounding box center [698, 620] width 76 height 17
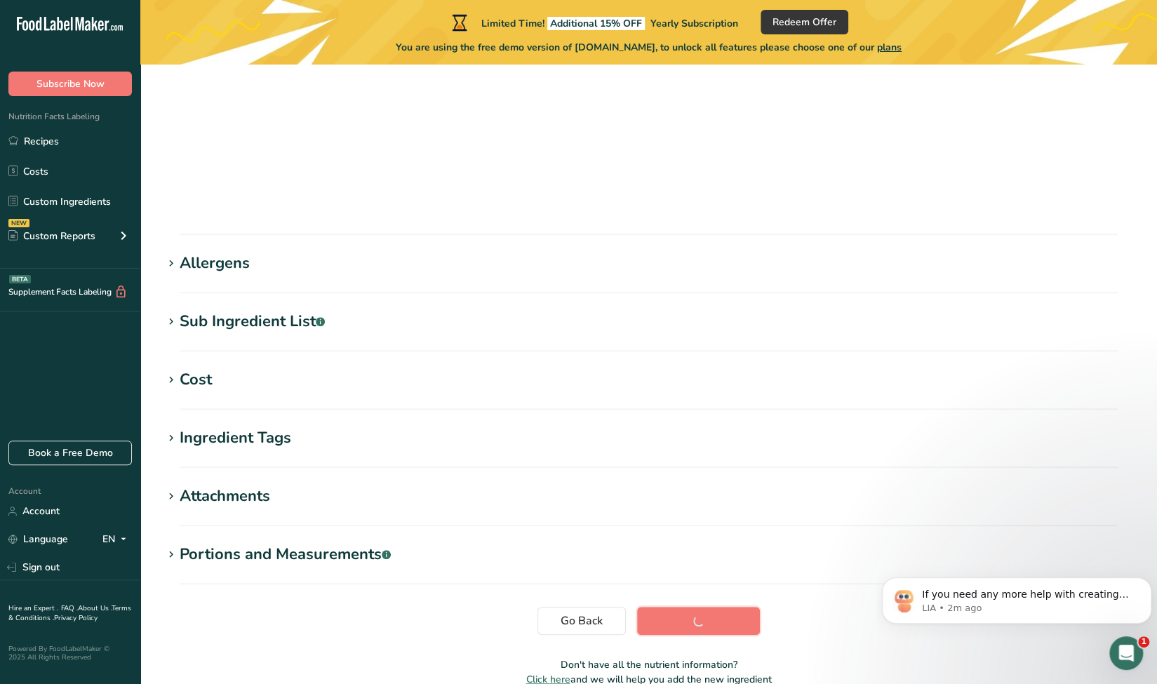
scroll to position [133, 0]
